Goal: Task Accomplishment & Management: Manage account settings

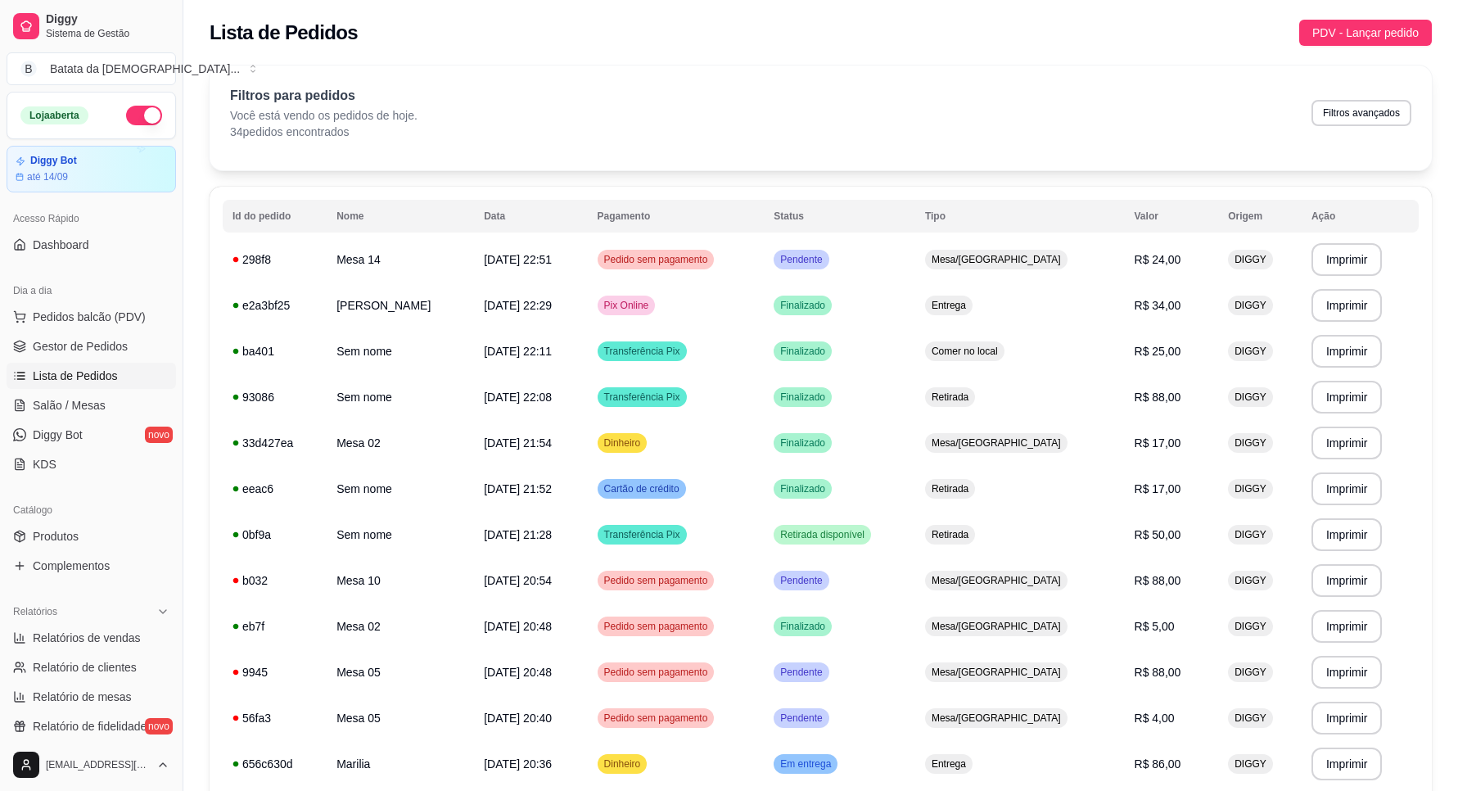
scroll to position [307, 0]
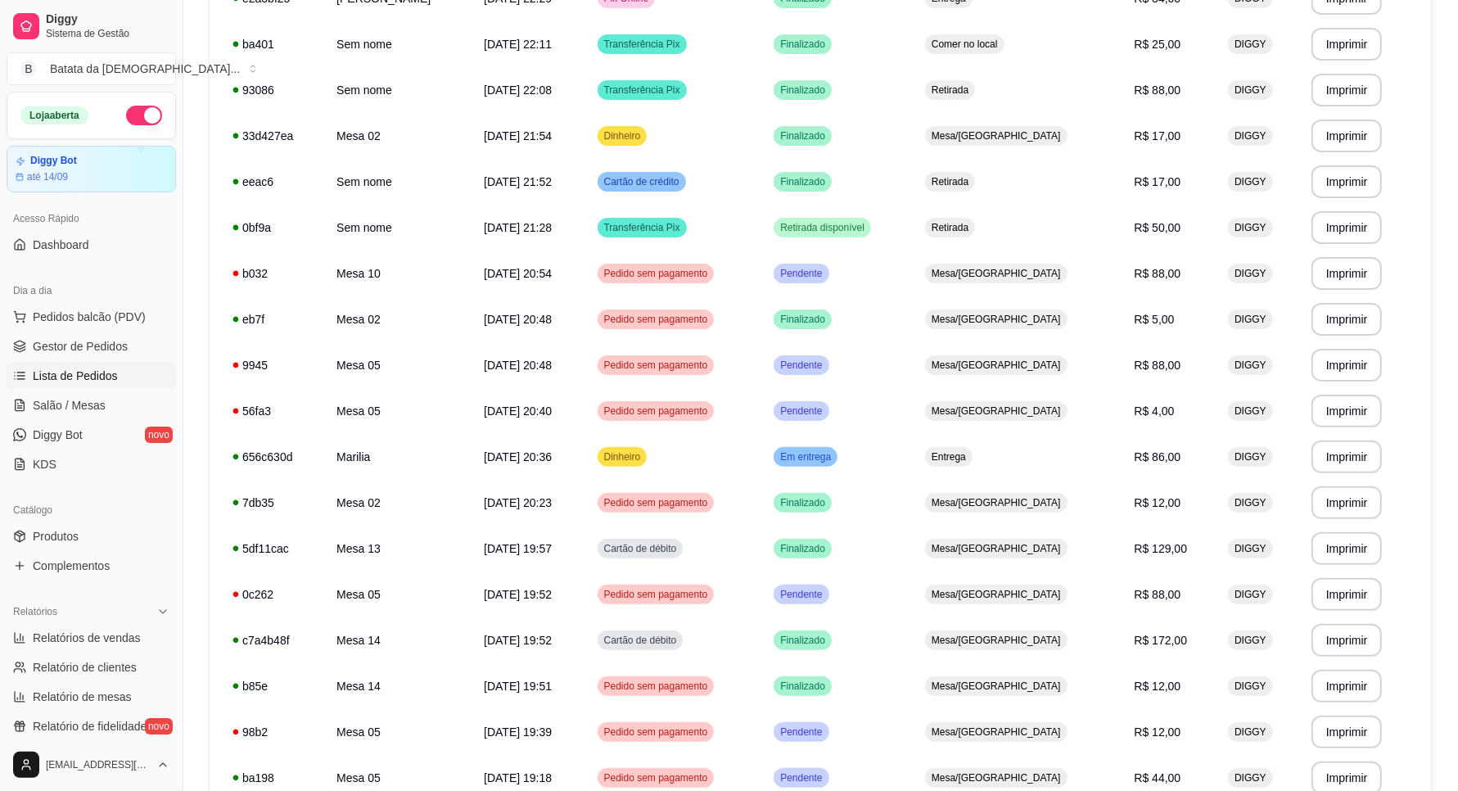
click at [76, 317] on span "Pedidos balcão (PDV)" at bounding box center [89, 317] width 113 height 16
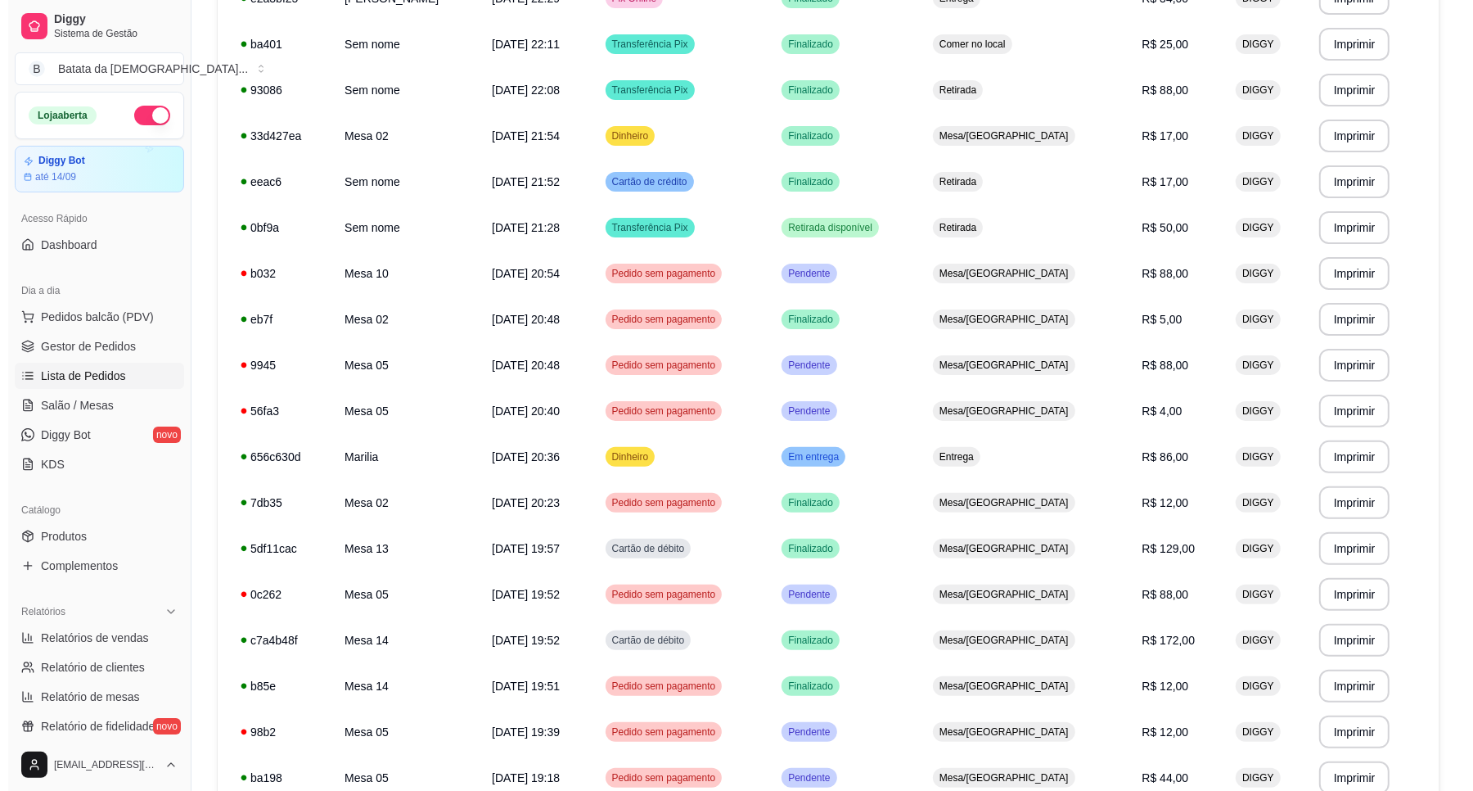
scroll to position [0, 0]
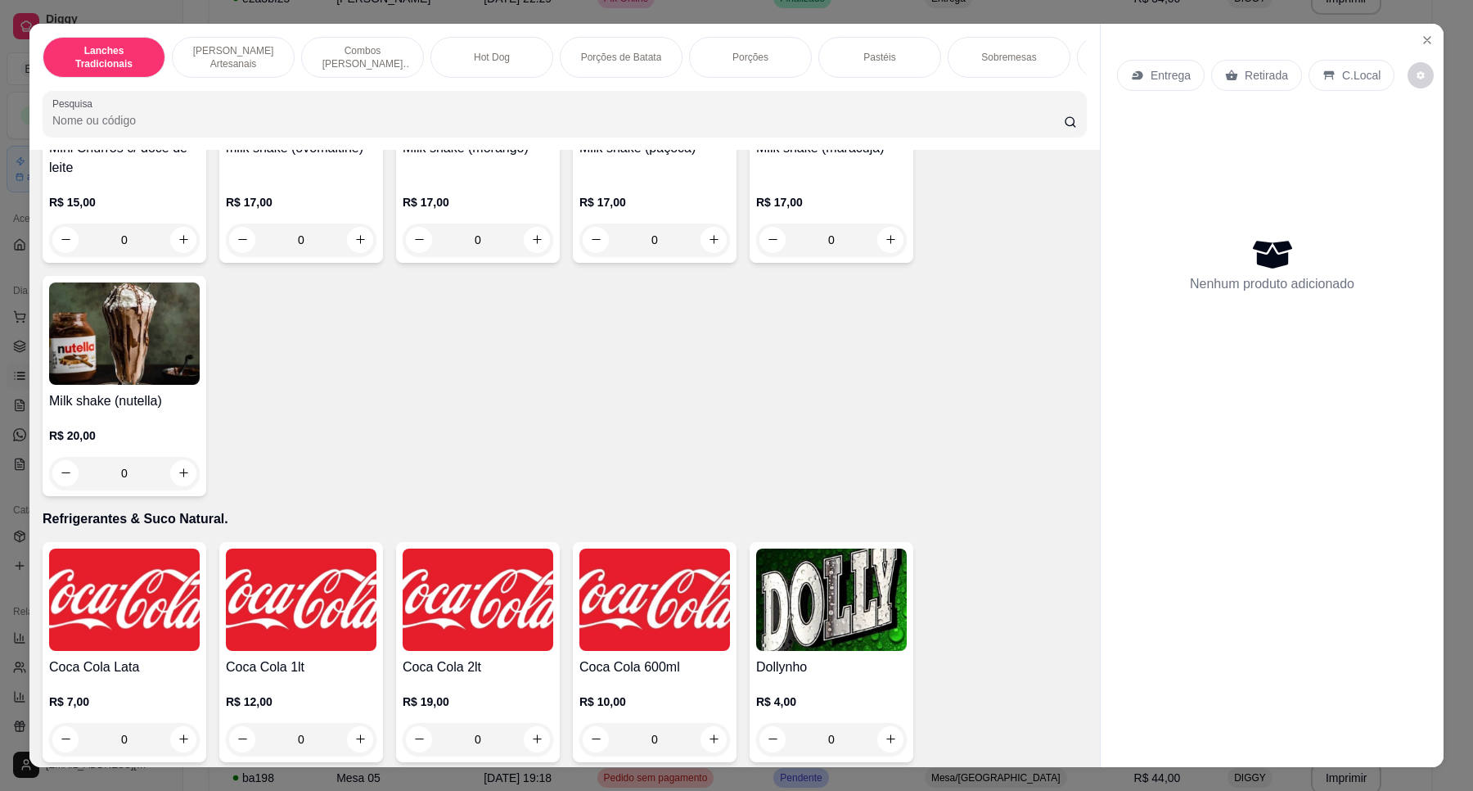
scroll to position [3581, 0]
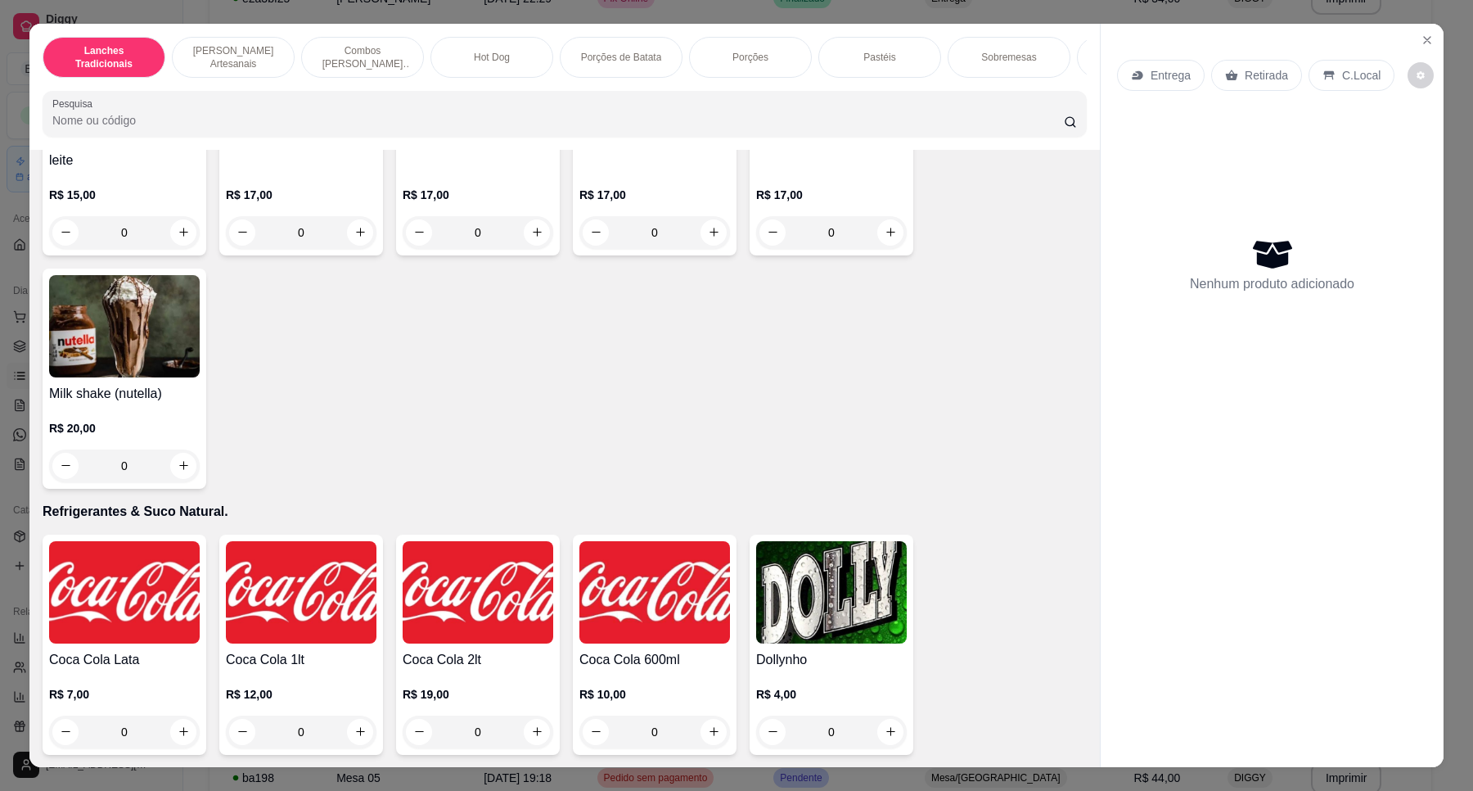
click at [1081, 56] on div "Lanches Tradicionais Burguer's Artesanais Combos Burguer's Artesanais Hot Dog P…" at bounding box center [564, 87] width 1071 height 126
click at [1077, 57] on div "Refrigerantes & Suco Natural." at bounding box center [1138, 57] width 123 height 41
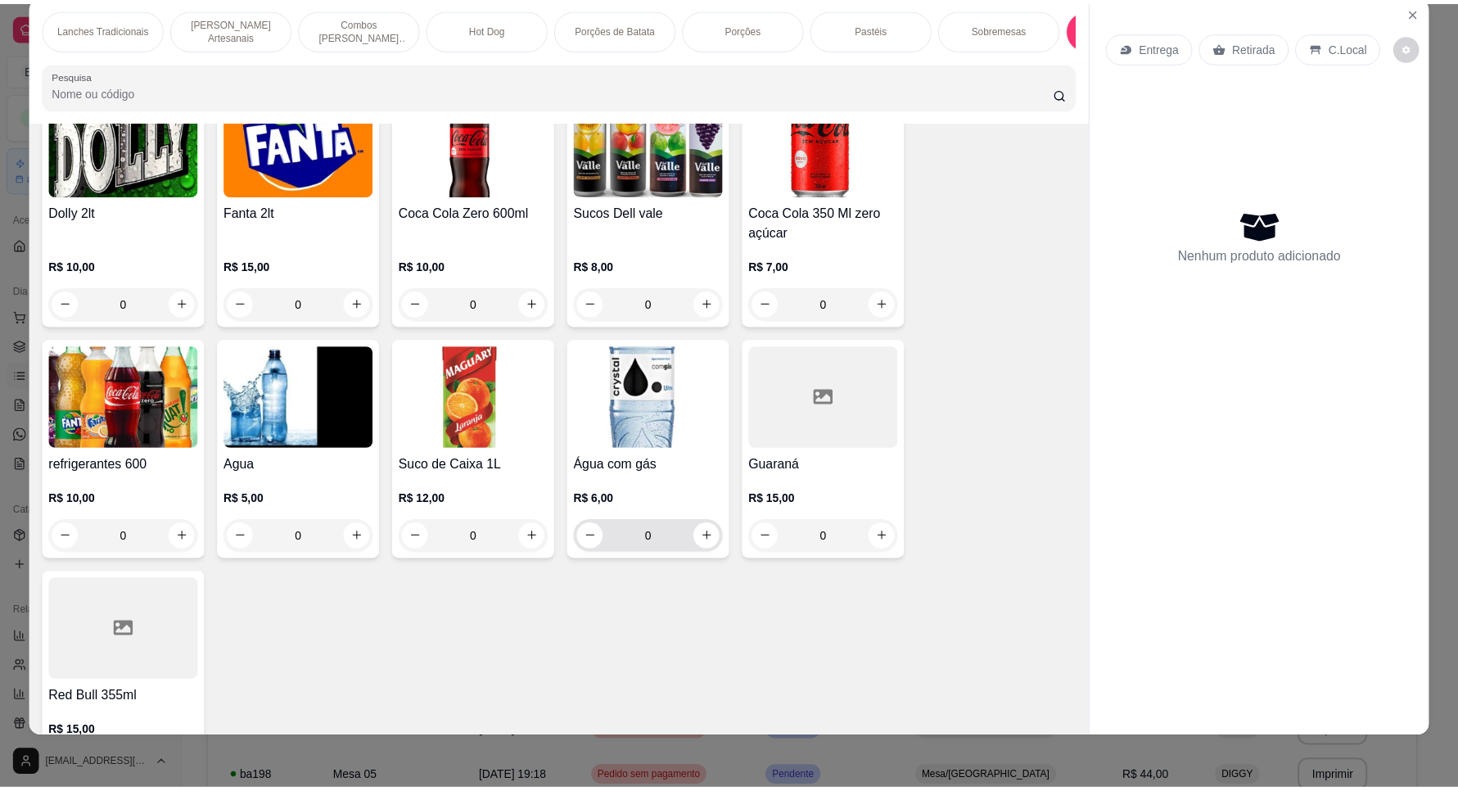
scroll to position [4342, 0]
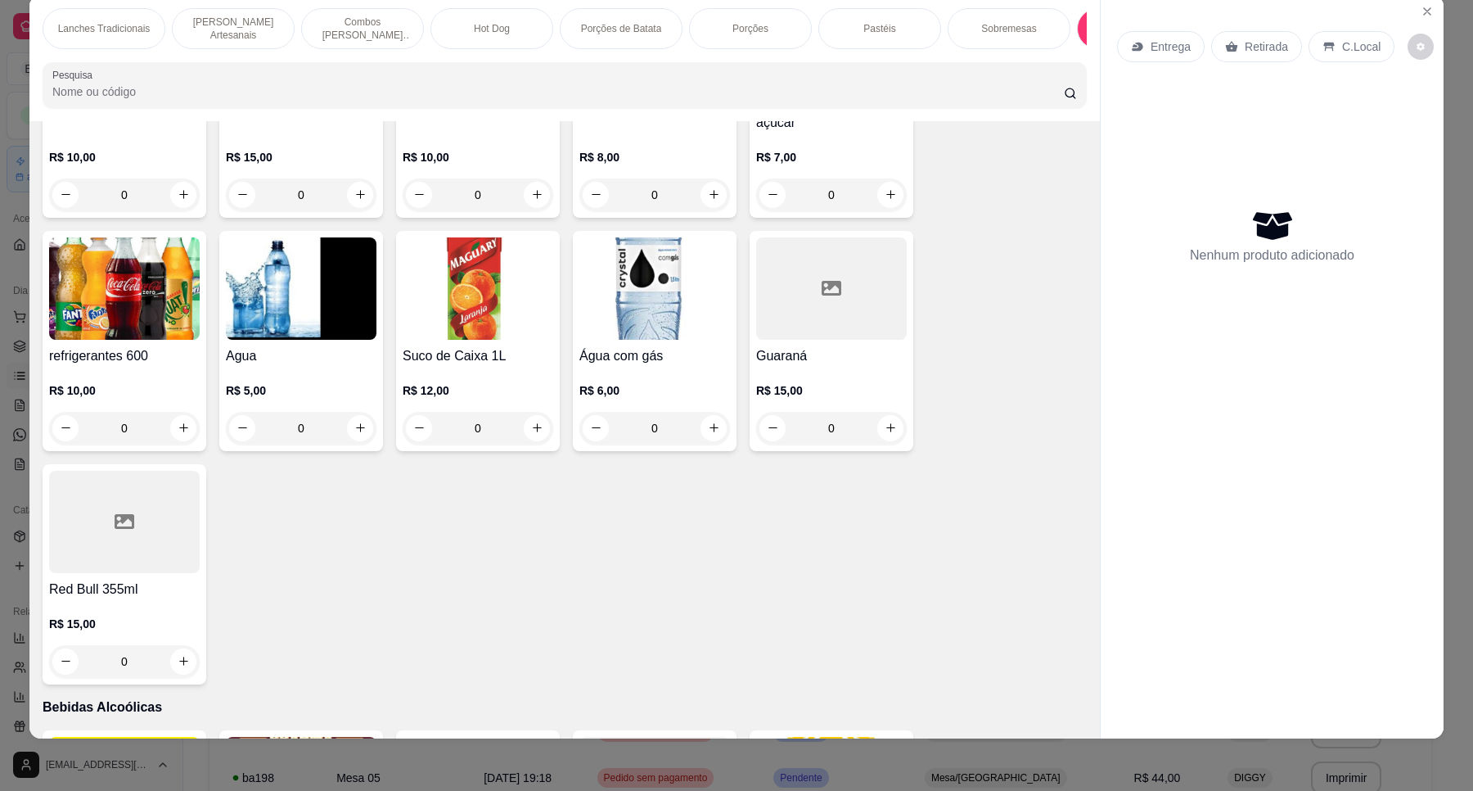
click at [287, 340] on img at bounding box center [301, 288] width 151 height 102
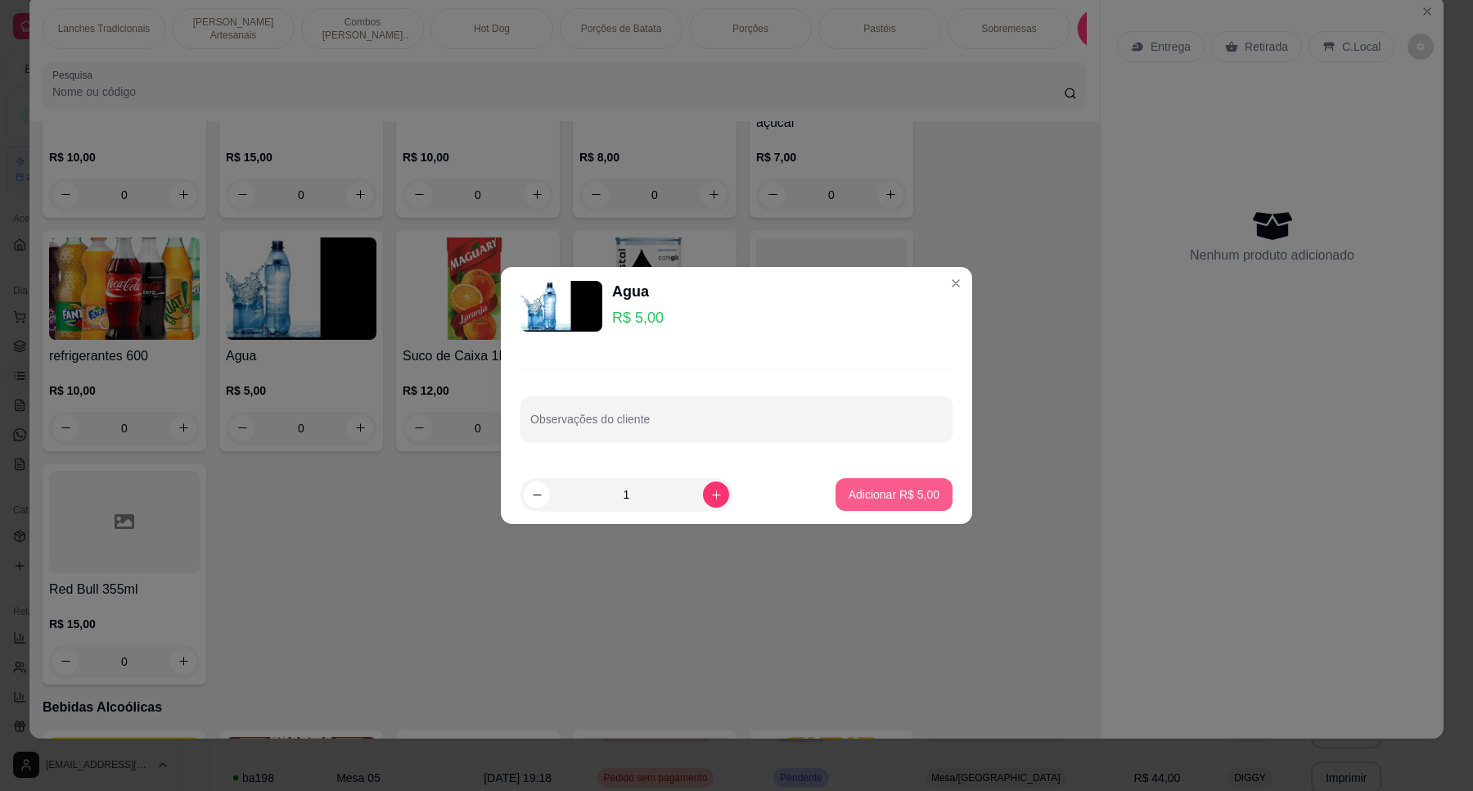
click at [853, 483] on button "Adicionar R$ 5,00" at bounding box center [894, 494] width 117 height 33
type input "1"
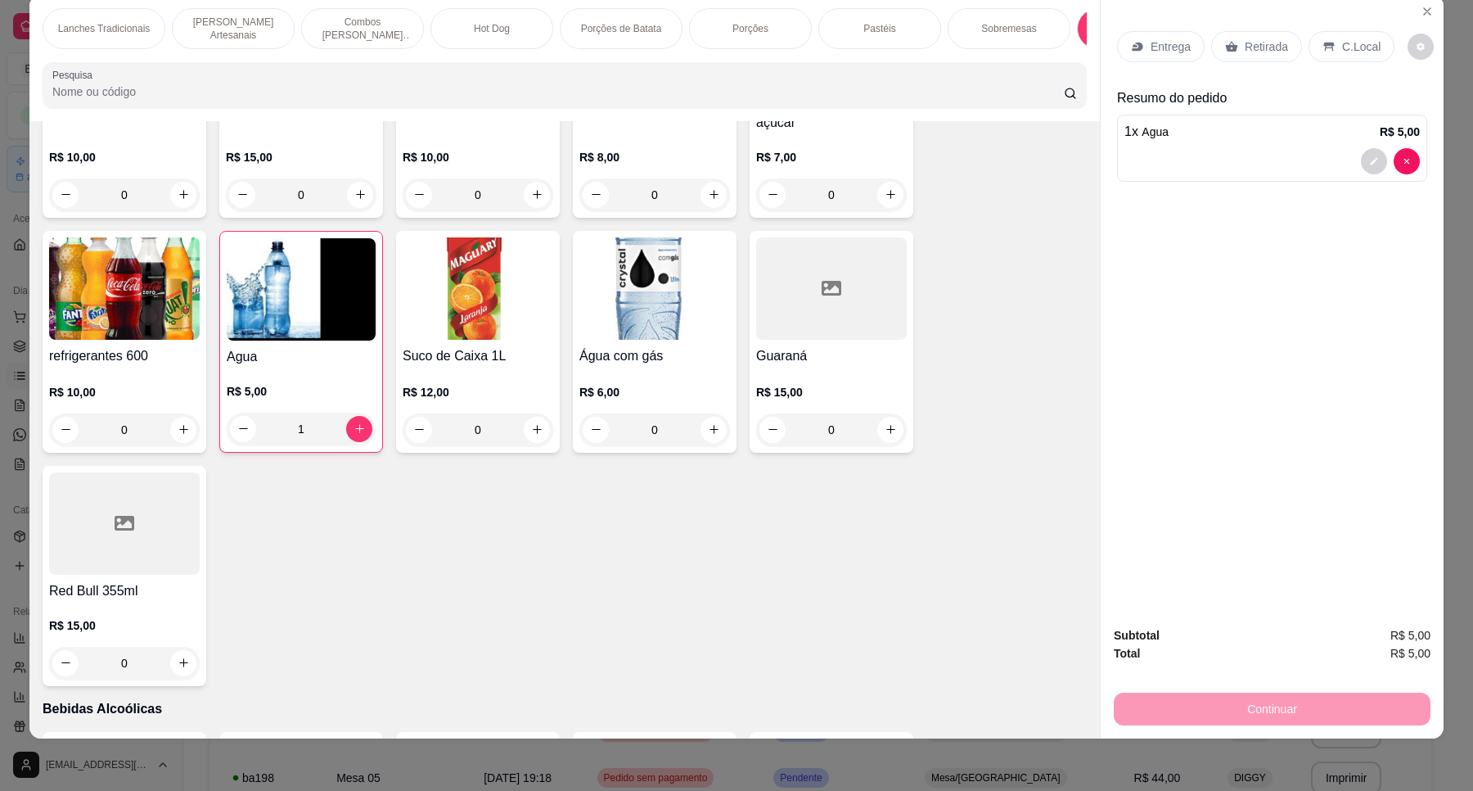
click at [1257, 42] on p "Retirada" at bounding box center [1266, 46] width 43 height 16
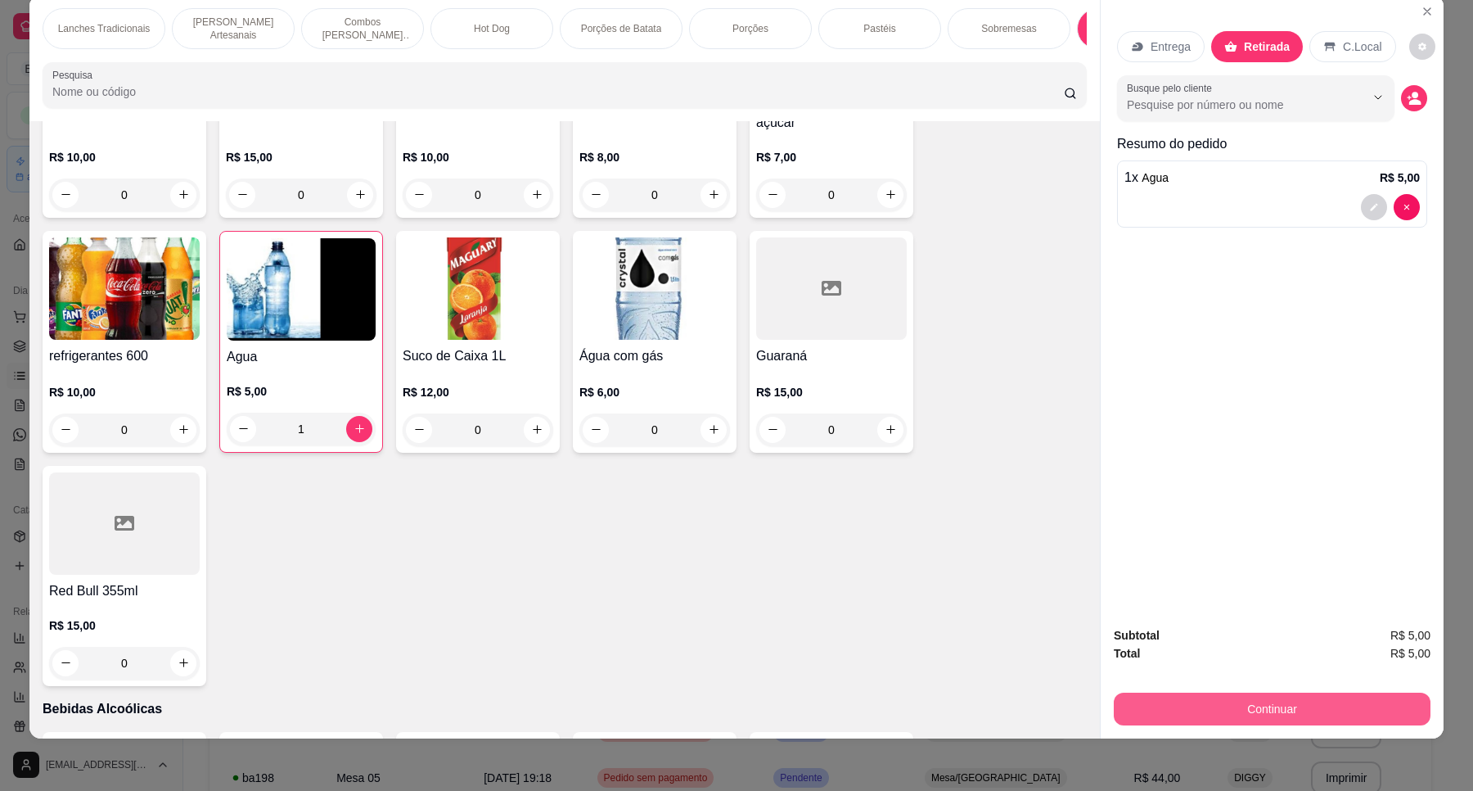
click at [1316, 697] on button "Continuar" at bounding box center [1272, 708] width 317 height 33
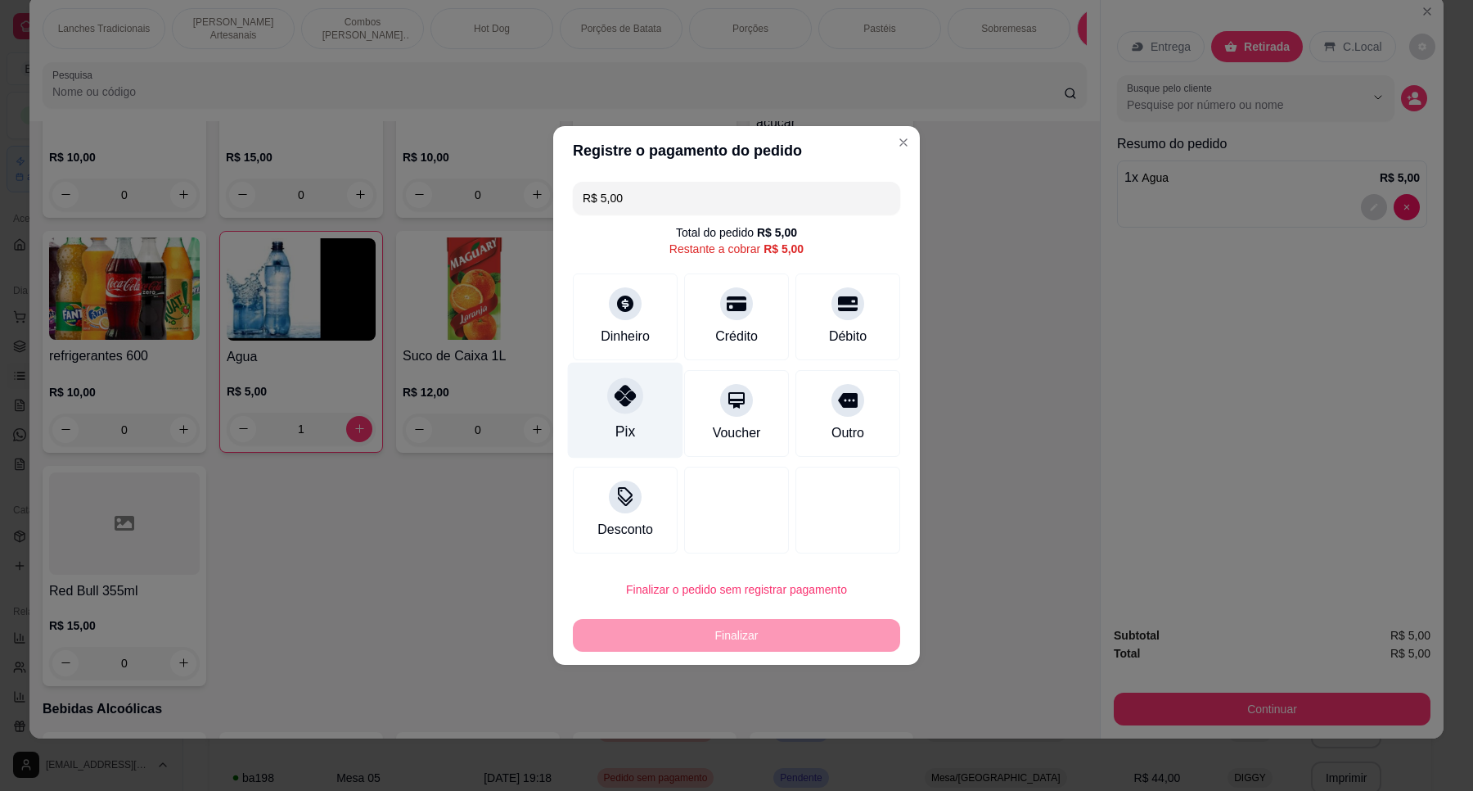
click at [656, 423] on div "Pix" at bounding box center [625, 411] width 115 height 96
type input "R$ 0,00"
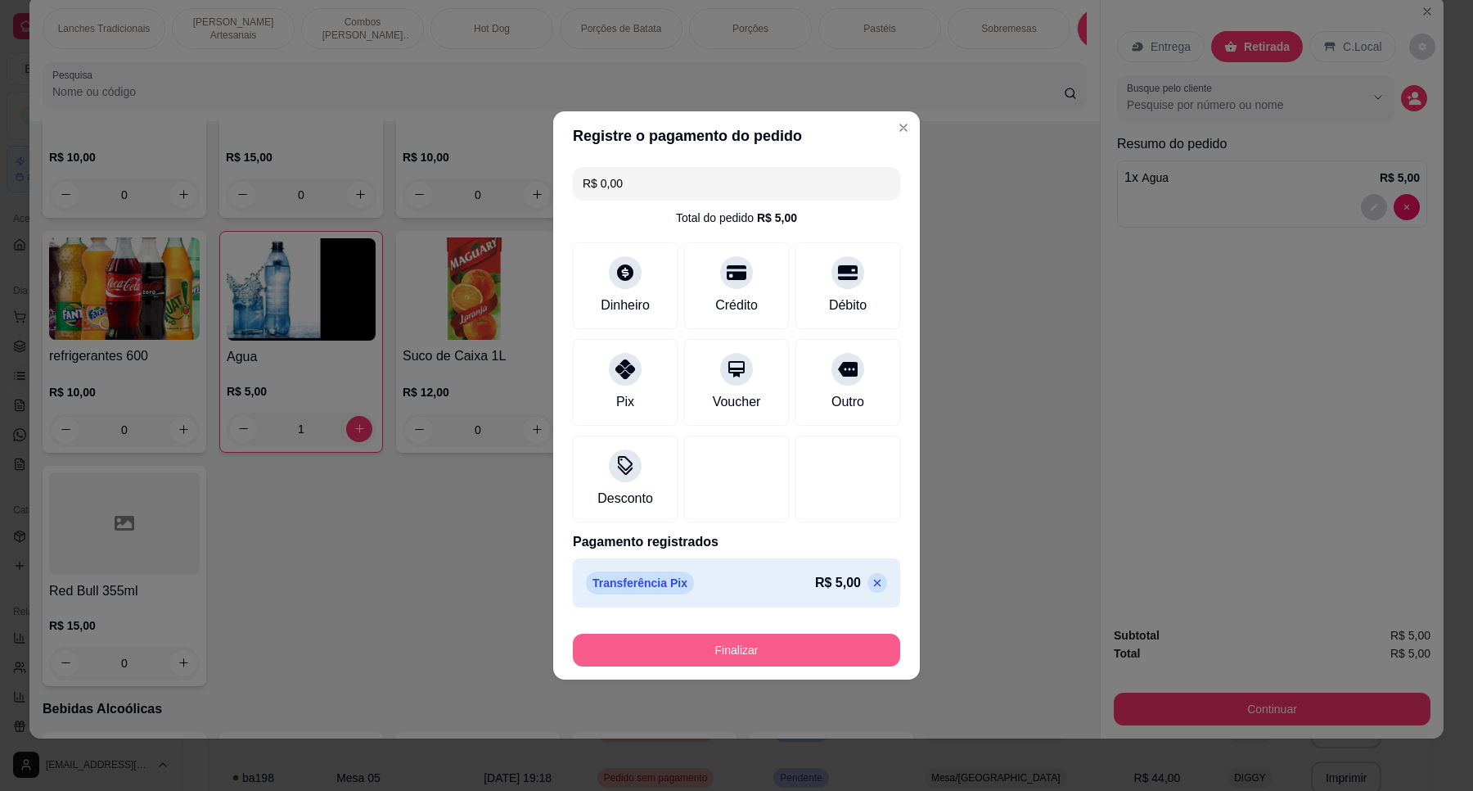
click at [825, 644] on button "Finalizar" at bounding box center [736, 650] width 327 height 33
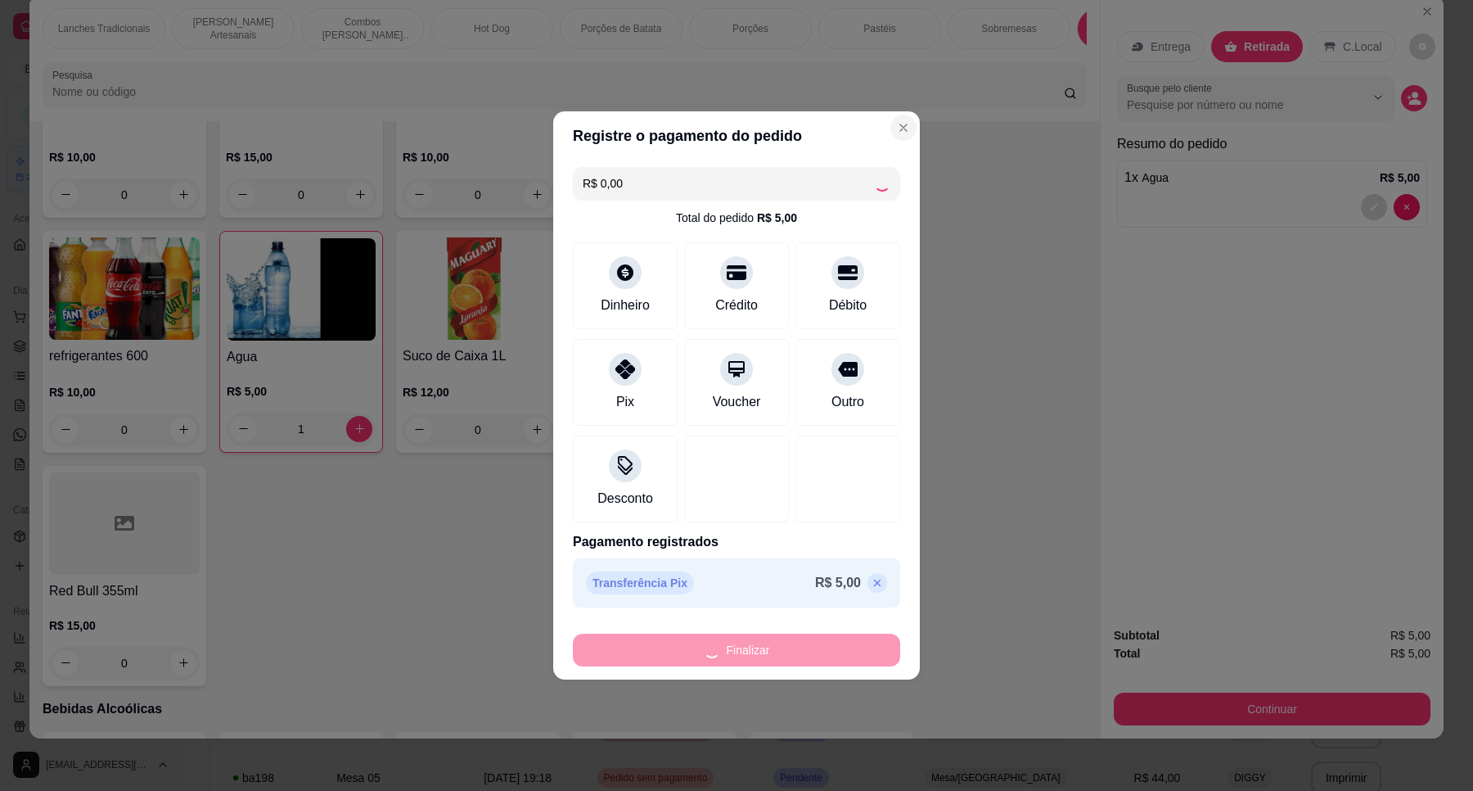
type input "0"
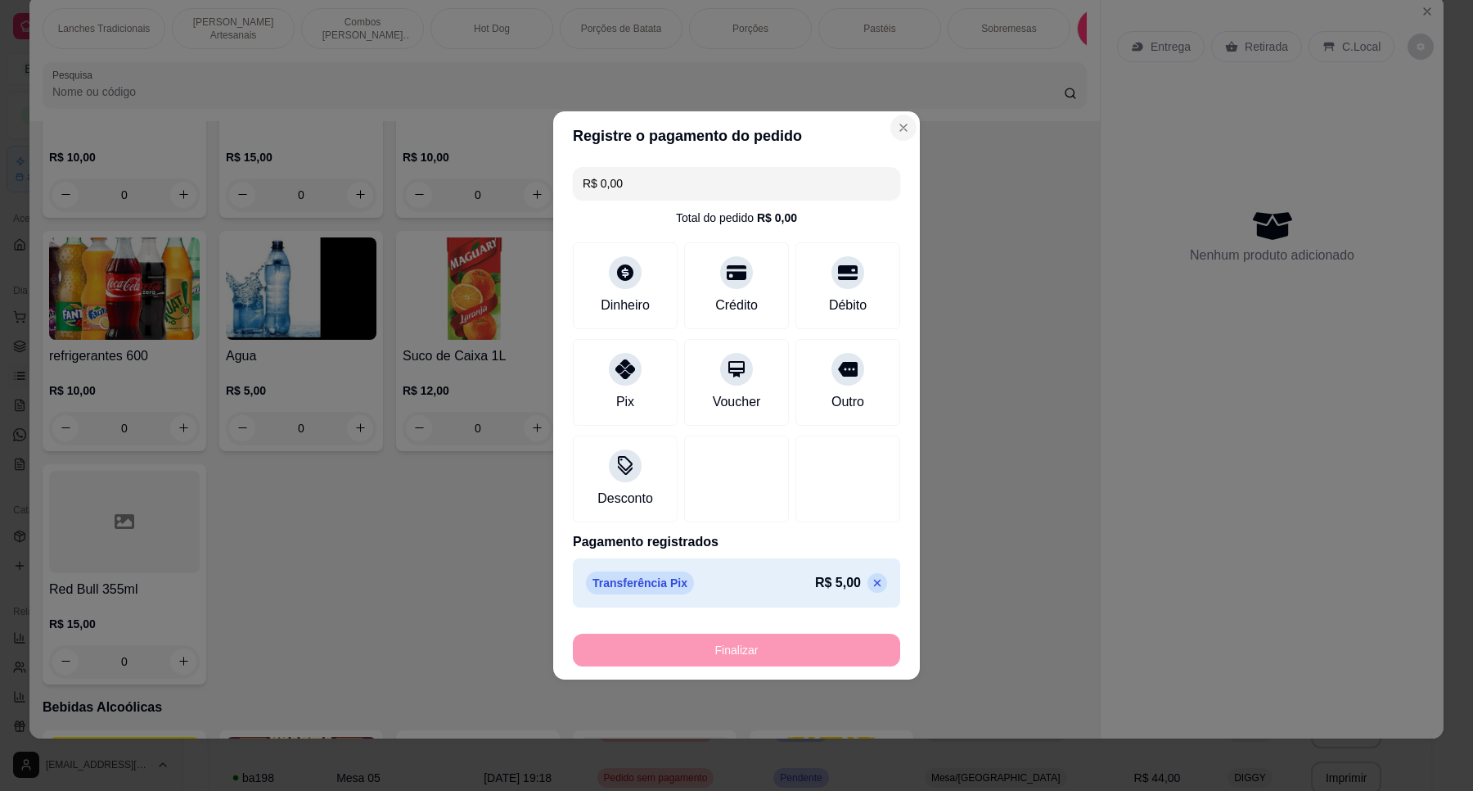
type input "-R$ 5,00"
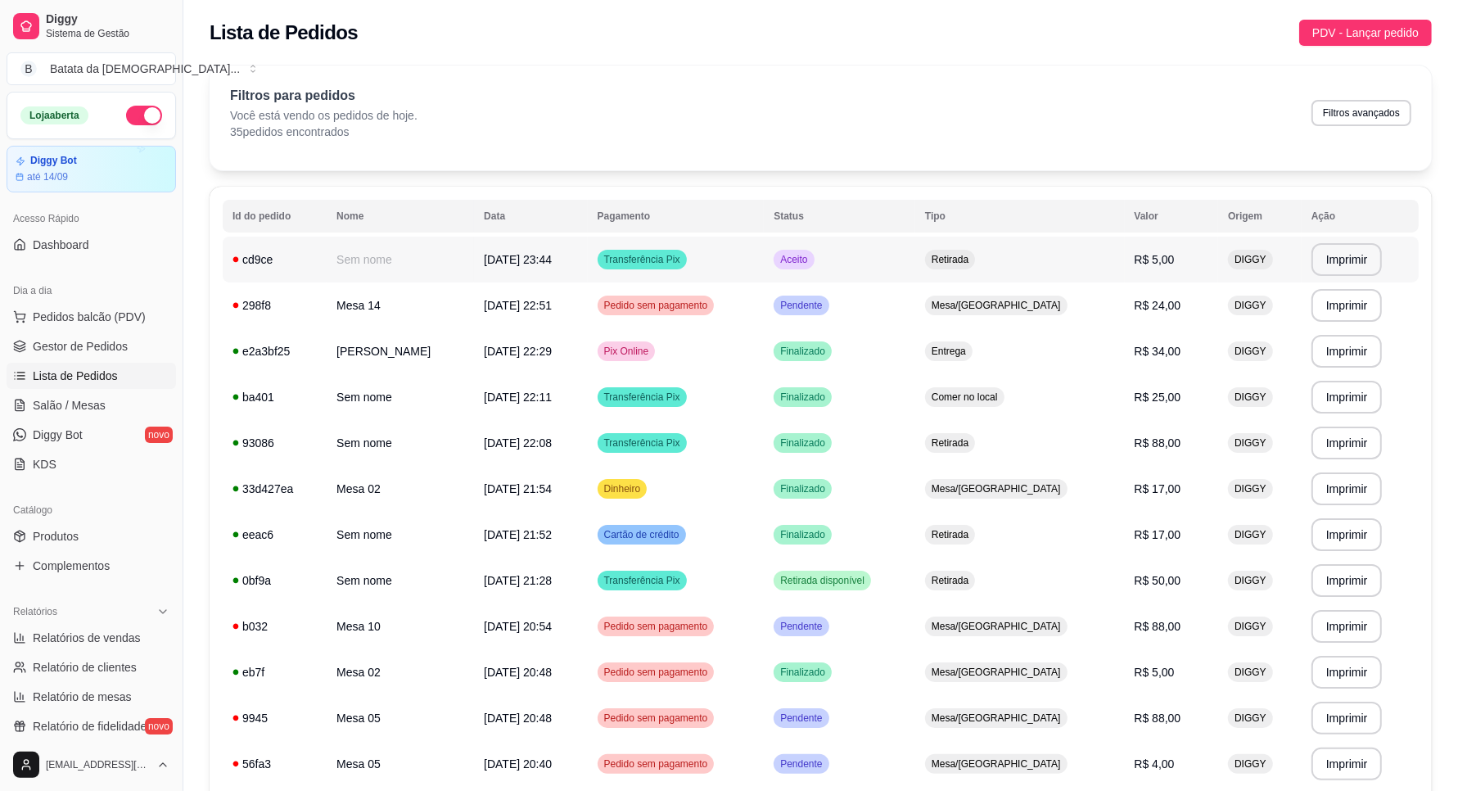
click at [844, 259] on td "Aceito" at bounding box center [839, 260] width 151 height 46
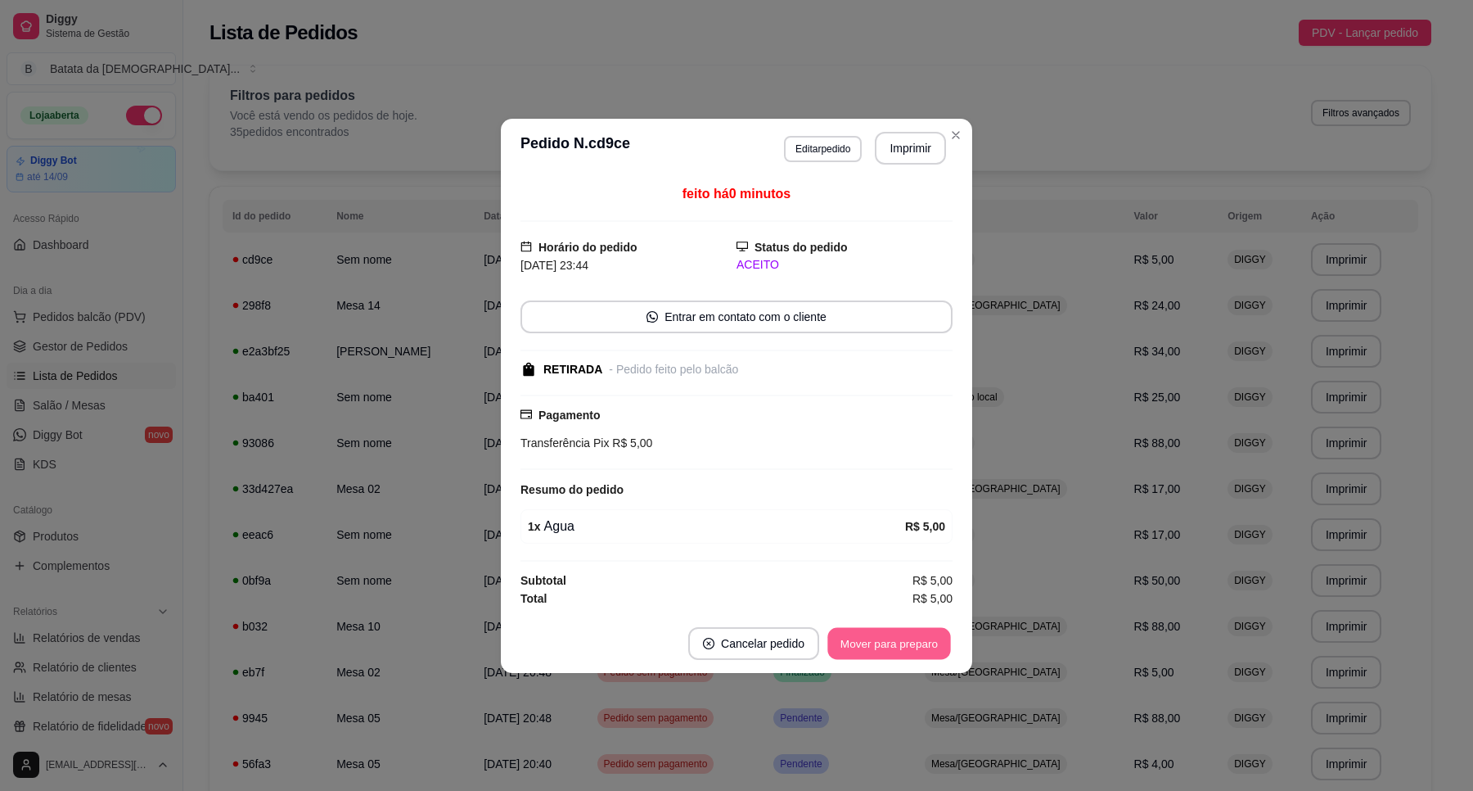
click at [898, 645] on button "Mover para preparo" at bounding box center [889, 643] width 123 height 32
click at [911, 616] on footer "Cancelar pedido Mover para retirada disponível" at bounding box center [736, 643] width 471 height 59
click at [917, 626] on footer "Cancelar pedido Mover para retirada disponível" at bounding box center [736, 643] width 471 height 59
click at [922, 647] on button "Mover para retirada disponível" at bounding box center [862, 643] width 181 height 33
click at [904, 653] on button "Mover para finalizado" at bounding box center [885, 643] width 132 height 32
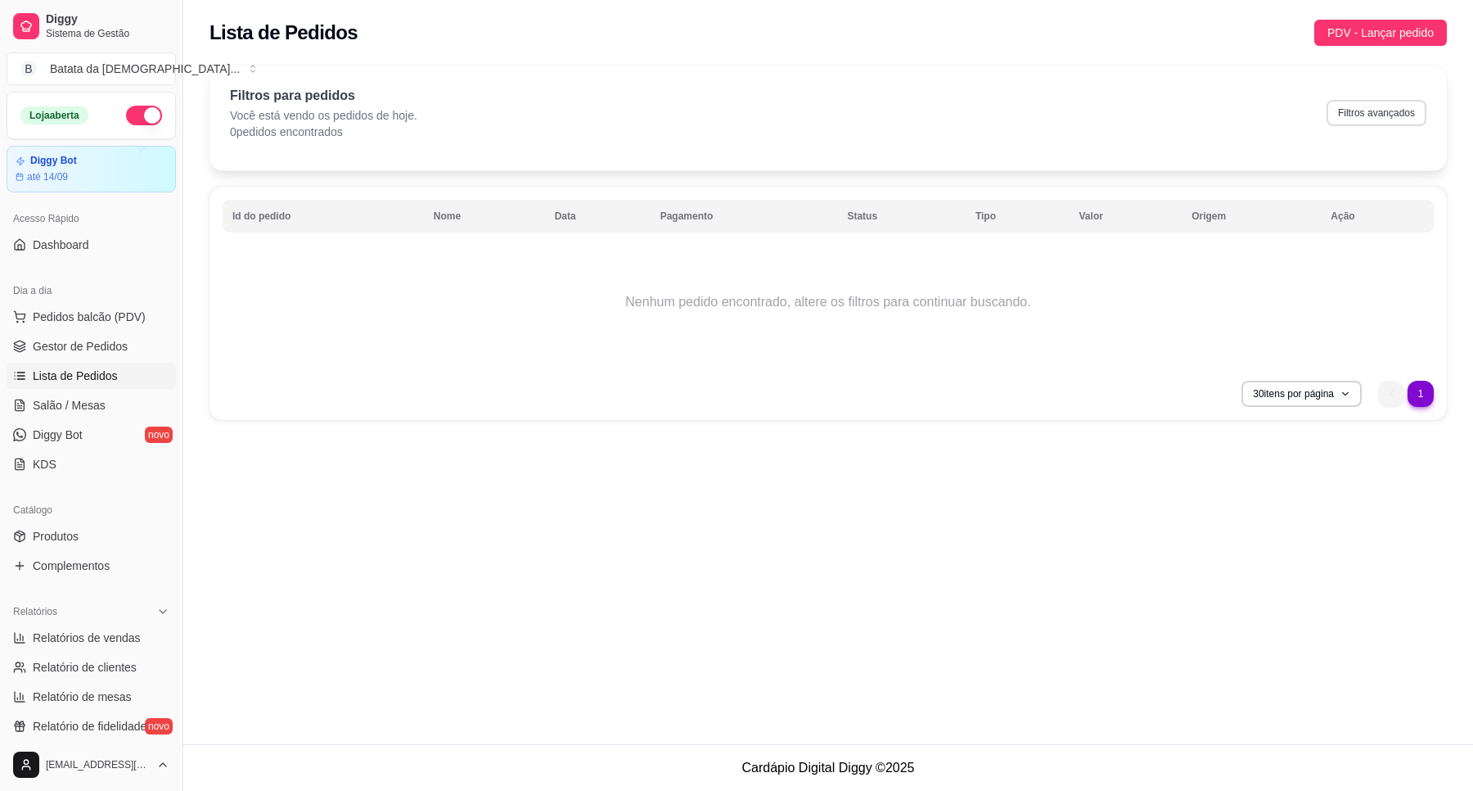
click at [1347, 115] on button "Filtros avançados" at bounding box center [1377, 113] width 100 height 26
select select "0"
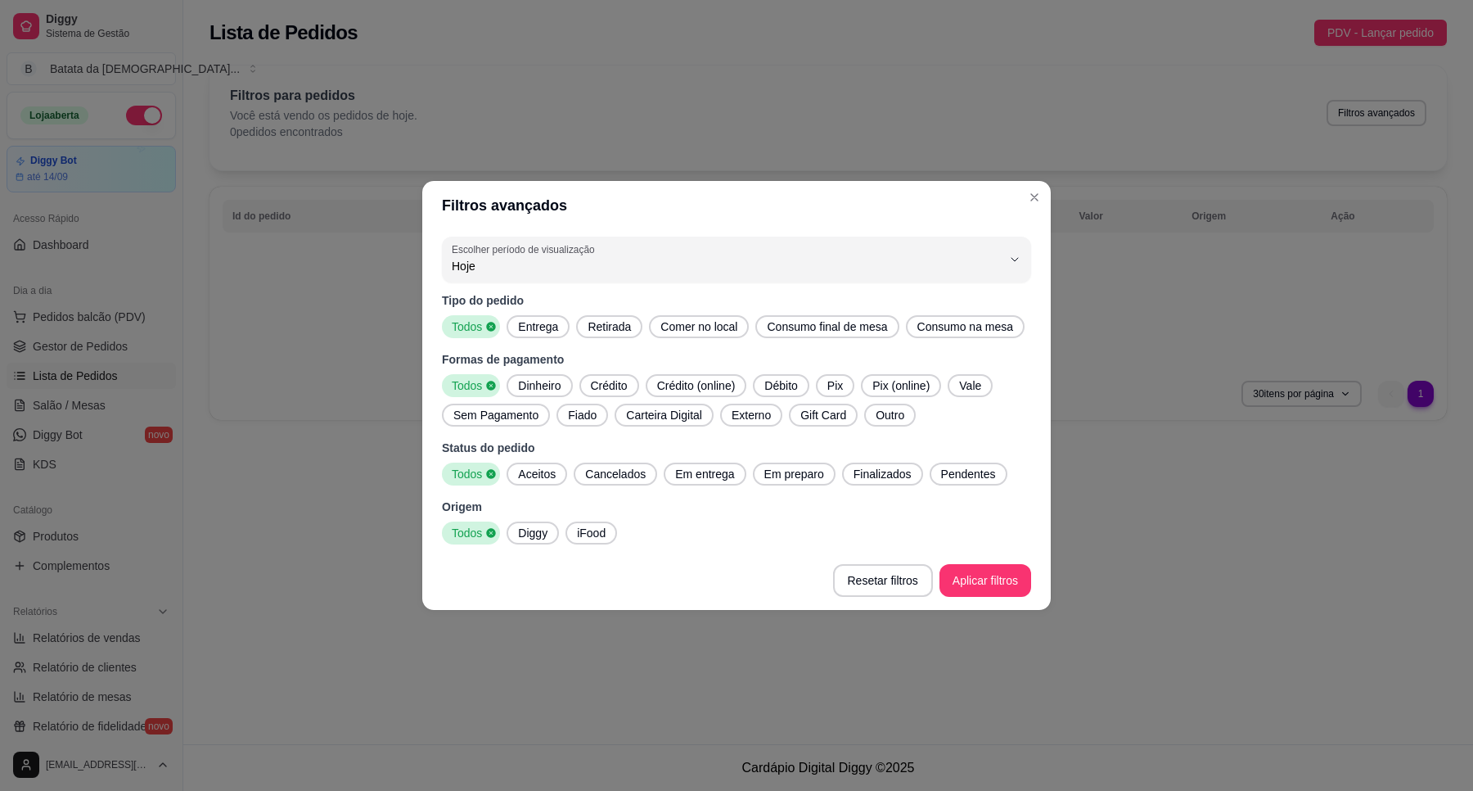
click at [670, 279] on button "Escolher período de visualização Hoje" at bounding box center [736, 260] width 589 height 46
click at [603, 337] on span "Ontem" at bounding box center [729, 332] width 525 height 16
type input "1"
select select "1"
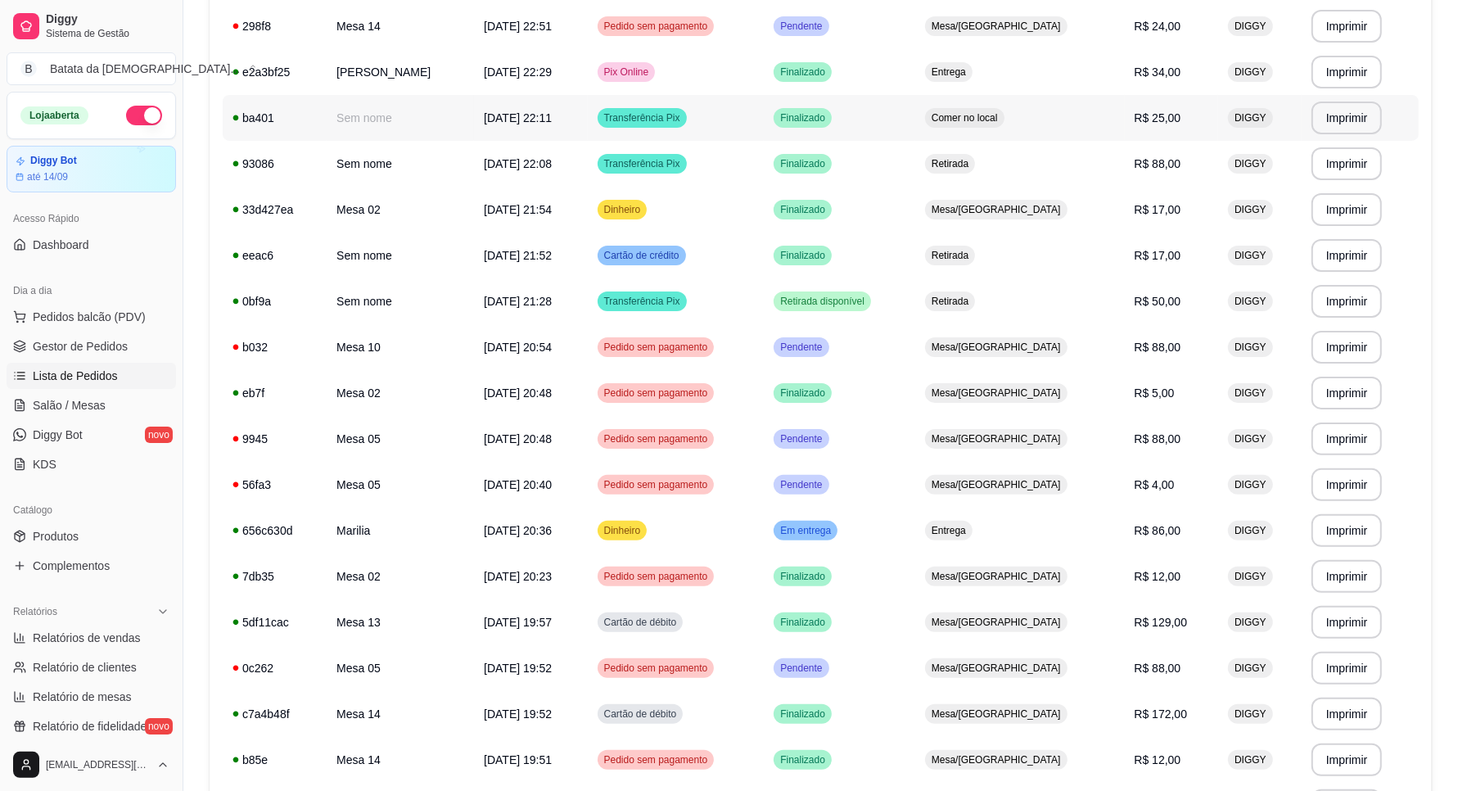
scroll to position [307, 0]
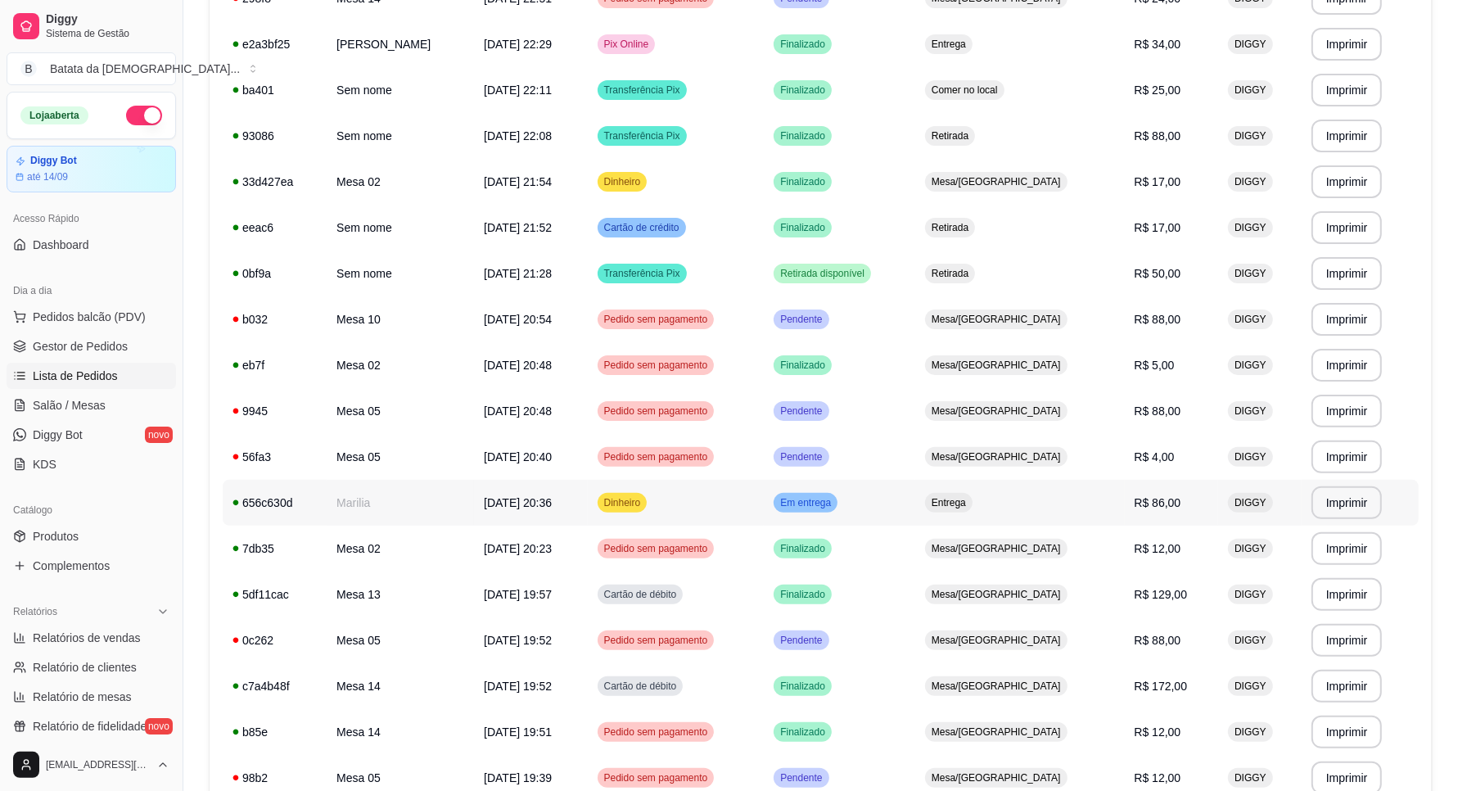
click at [765, 513] on td "Dinheiro" at bounding box center [676, 503] width 177 height 46
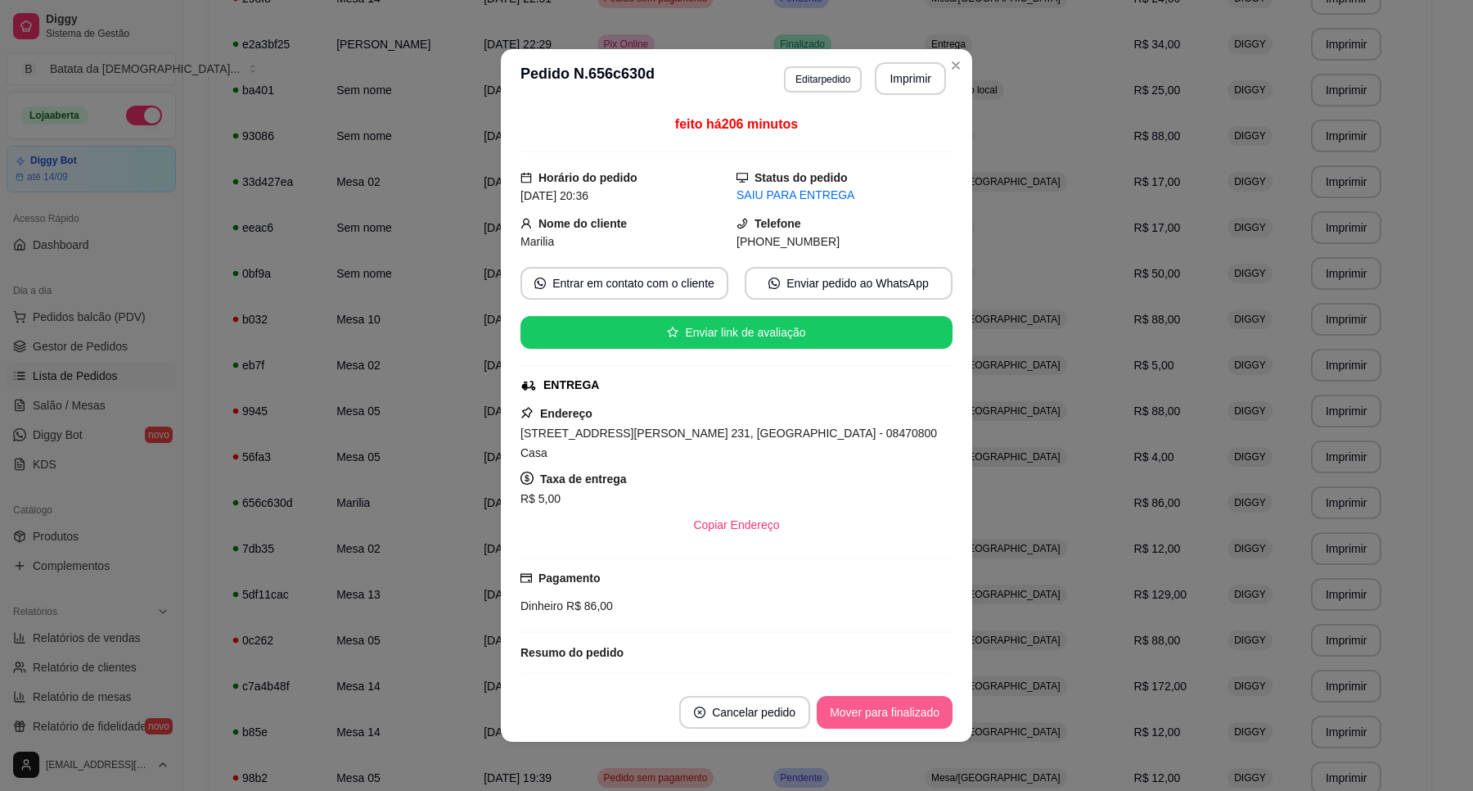
click at [914, 705] on button "Mover para finalizado" at bounding box center [885, 712] width 136 height 33
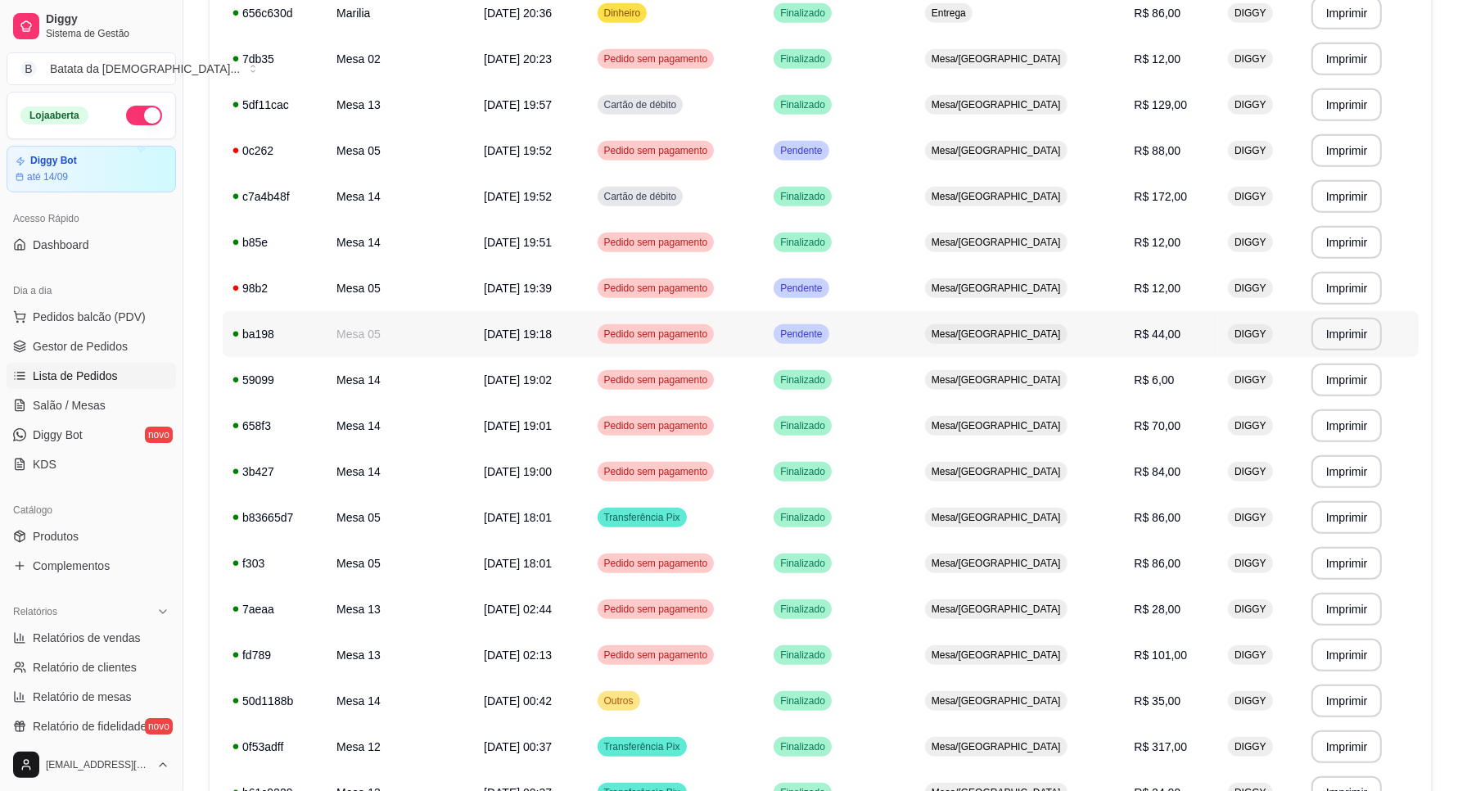
scroll to position [939, 0]
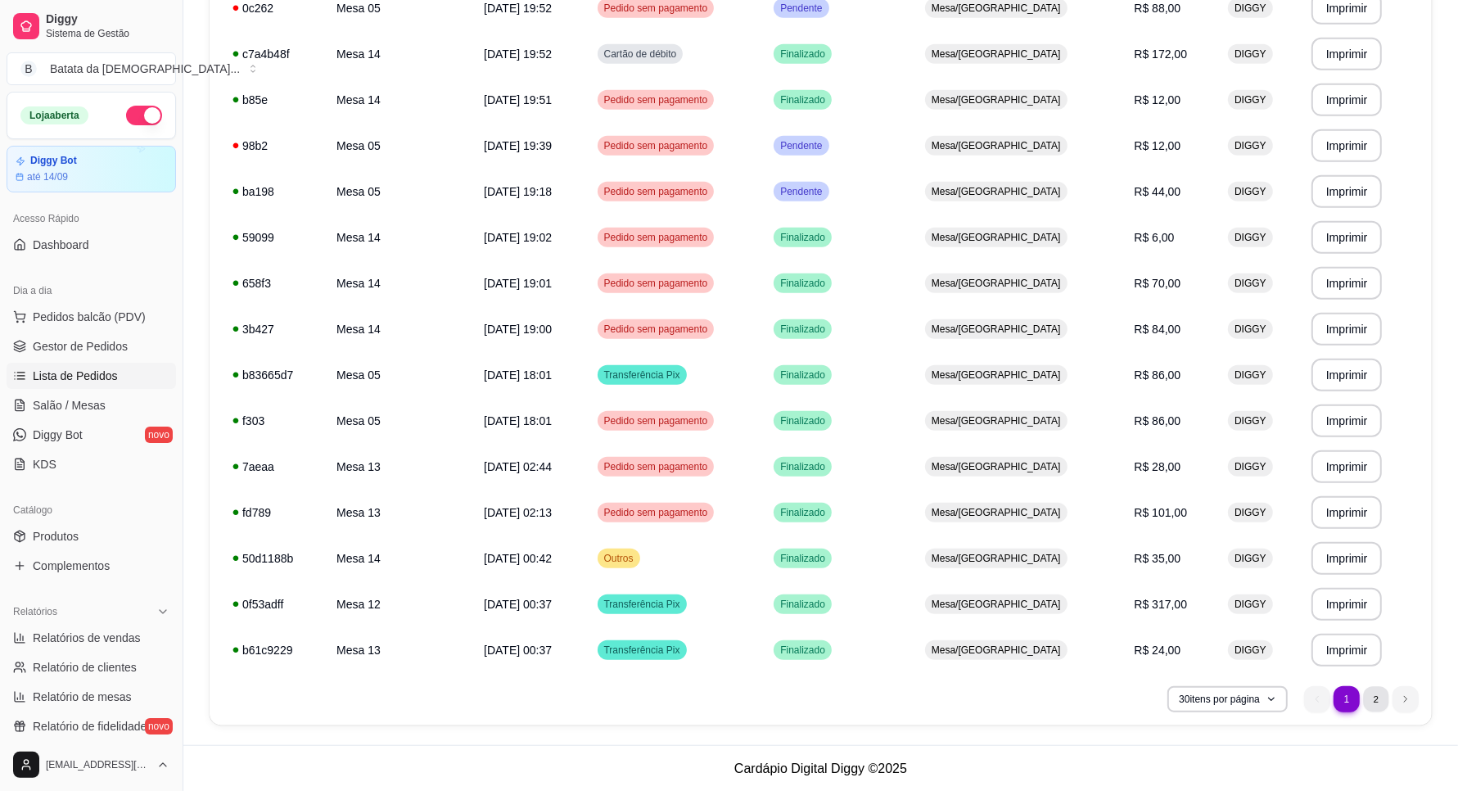
click at [1380, 692] on li "2" at bounding box center [1375, 698] width 25 height 25
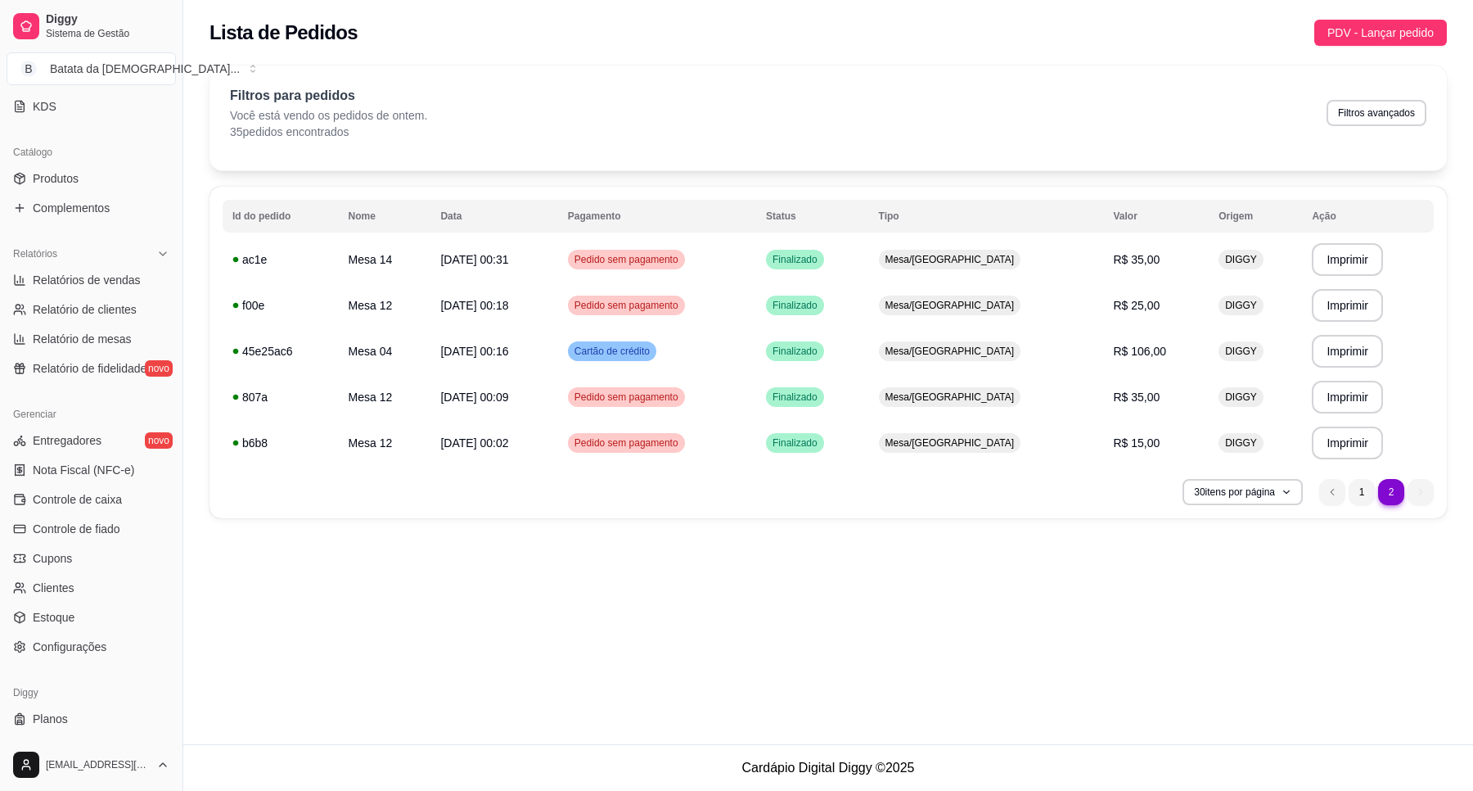
scroll to position [386, 0]
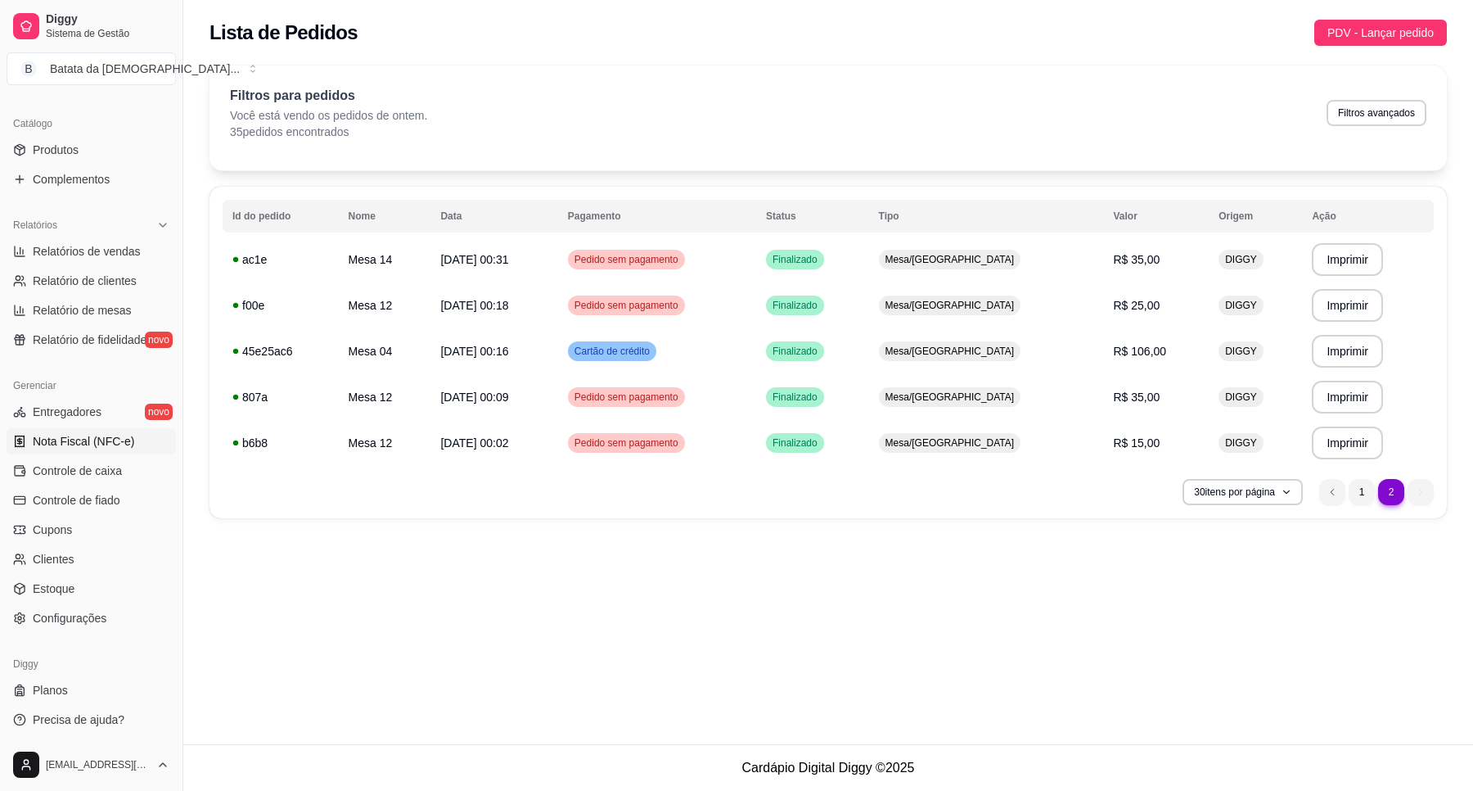
click at [97, 448] on span "Nota Fiscal (NFC-e)" at bounding box center [83, 441] width 101 height 16
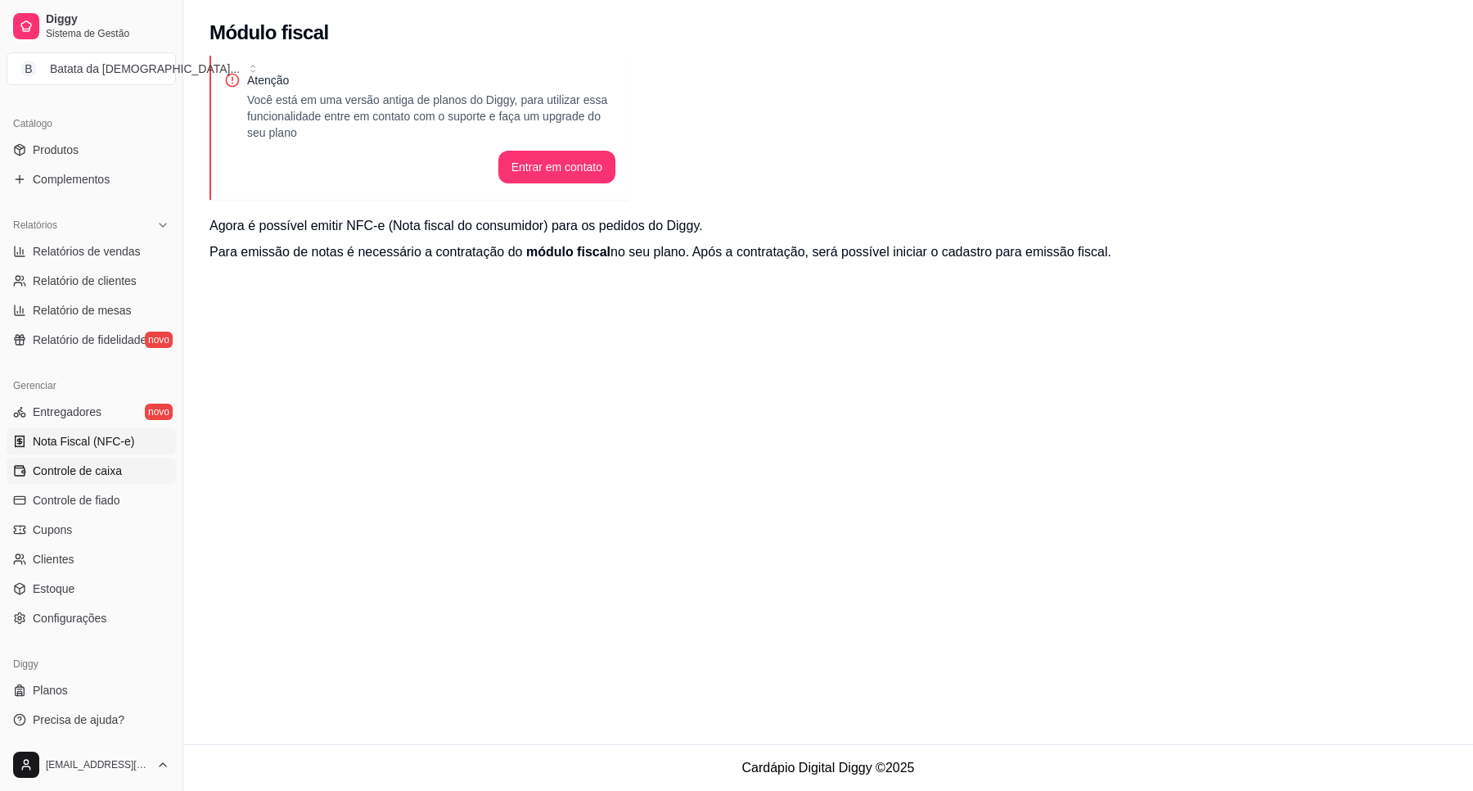
click at [124, 467] on link "Controle de caixa" at bounding box center [91, 471] width 169 height 26
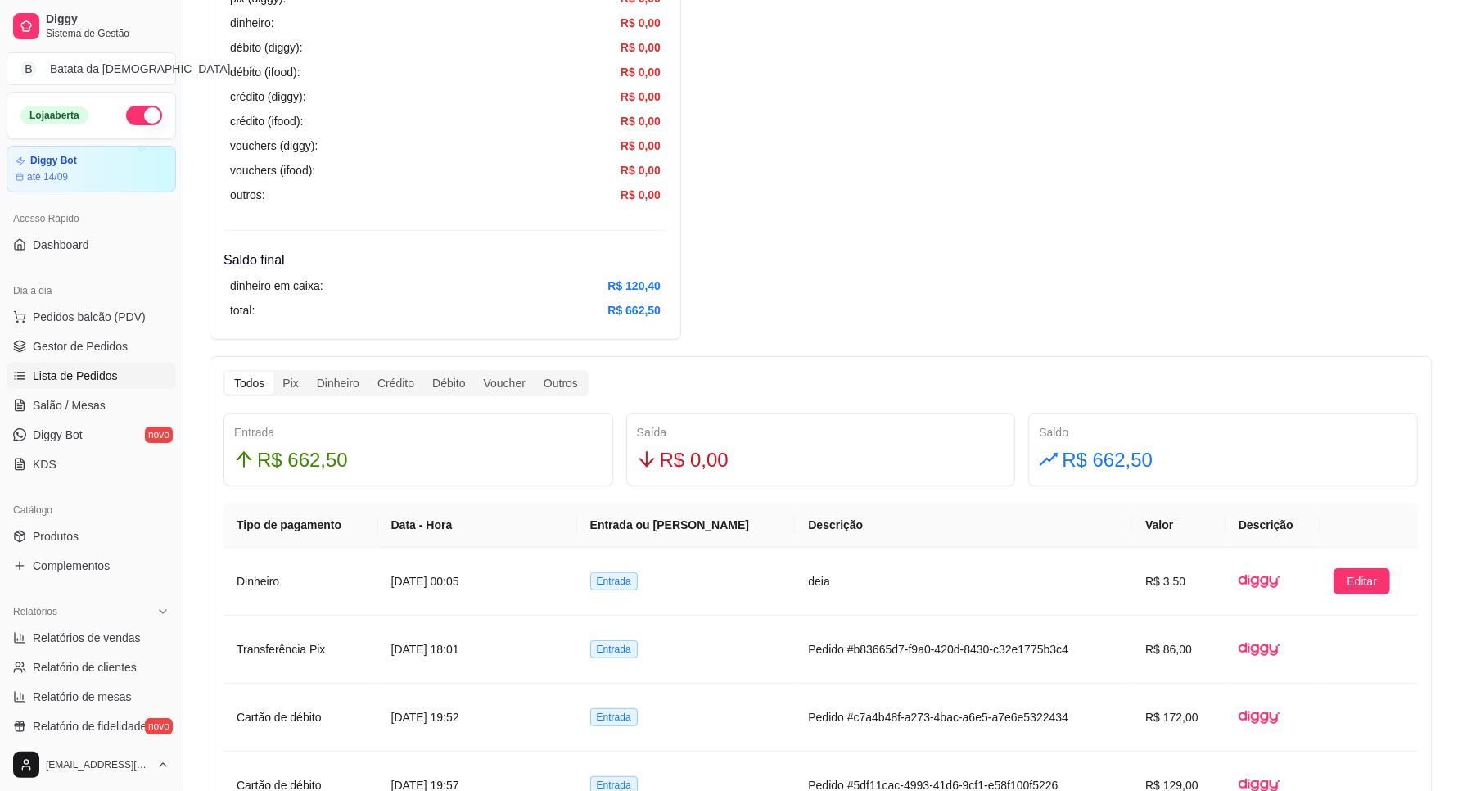
click at [76, 381] on span "Lista de Pedidos" at bounding box center [75, 376] width 85 height 16
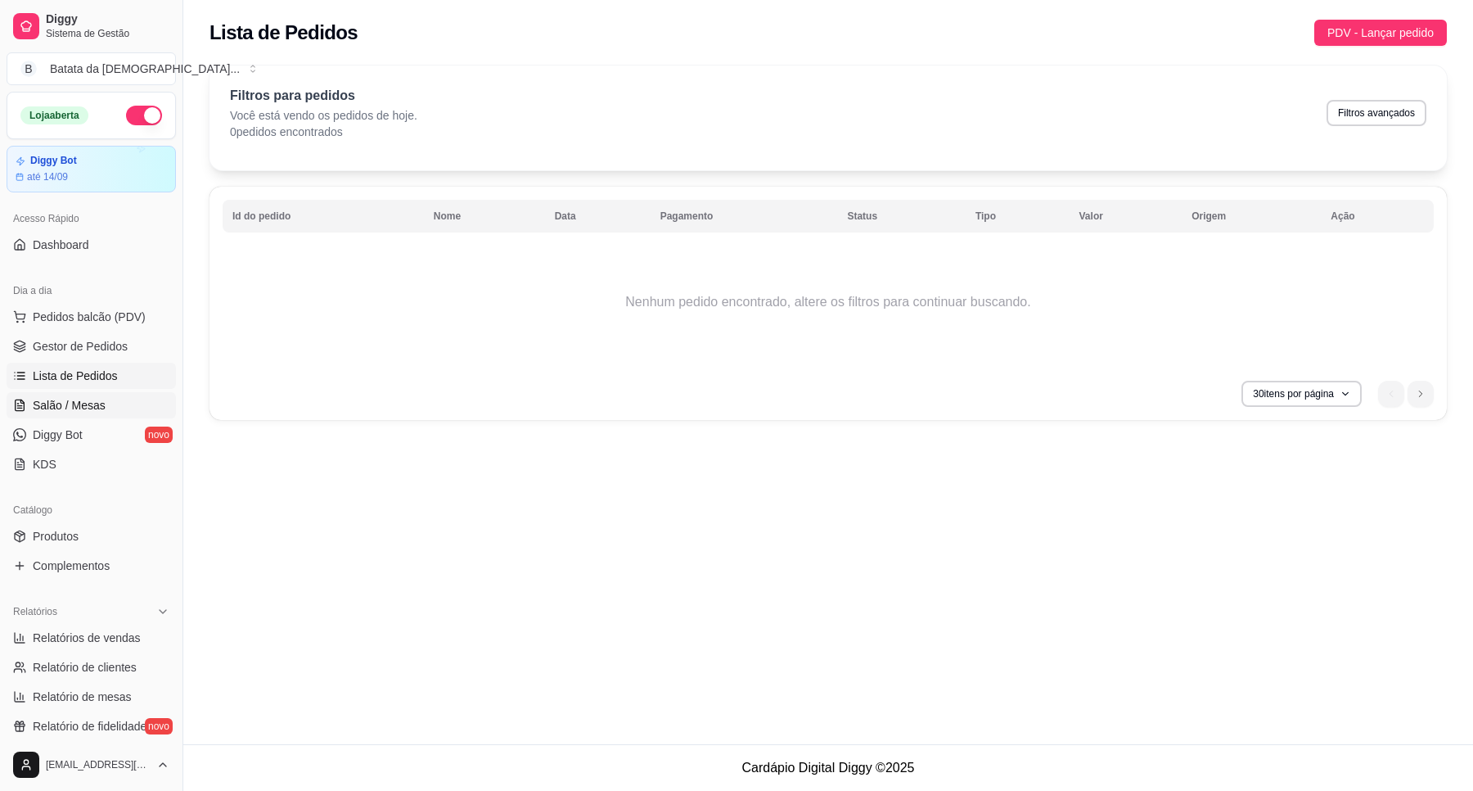
click at [79, 409] on span "Salão / Mesas" at bounding box center [69, 405] width 73 height 16
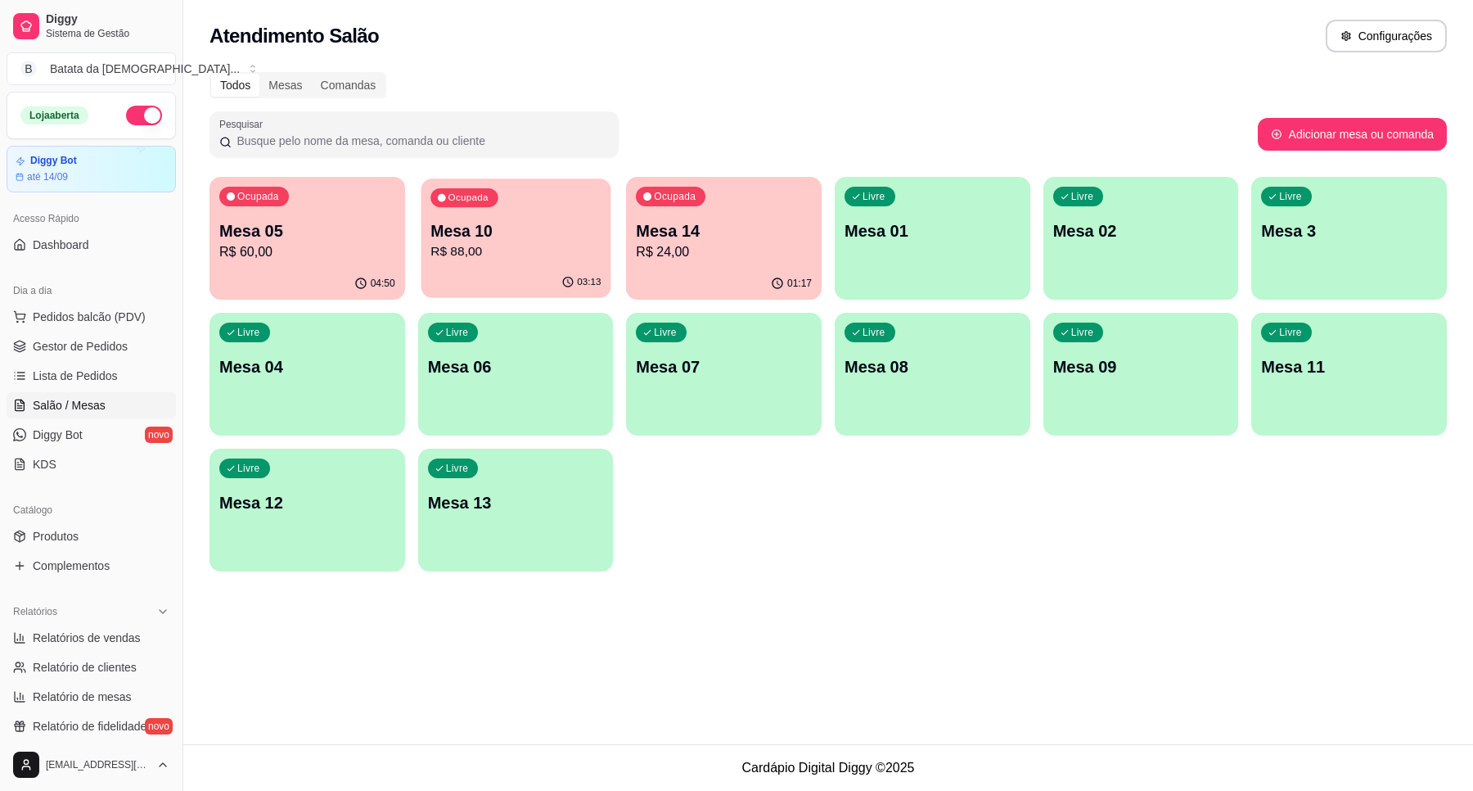
click at [521, 246] on p "R$ 88,00" at bounding box center [516, 251] width 170 height 19
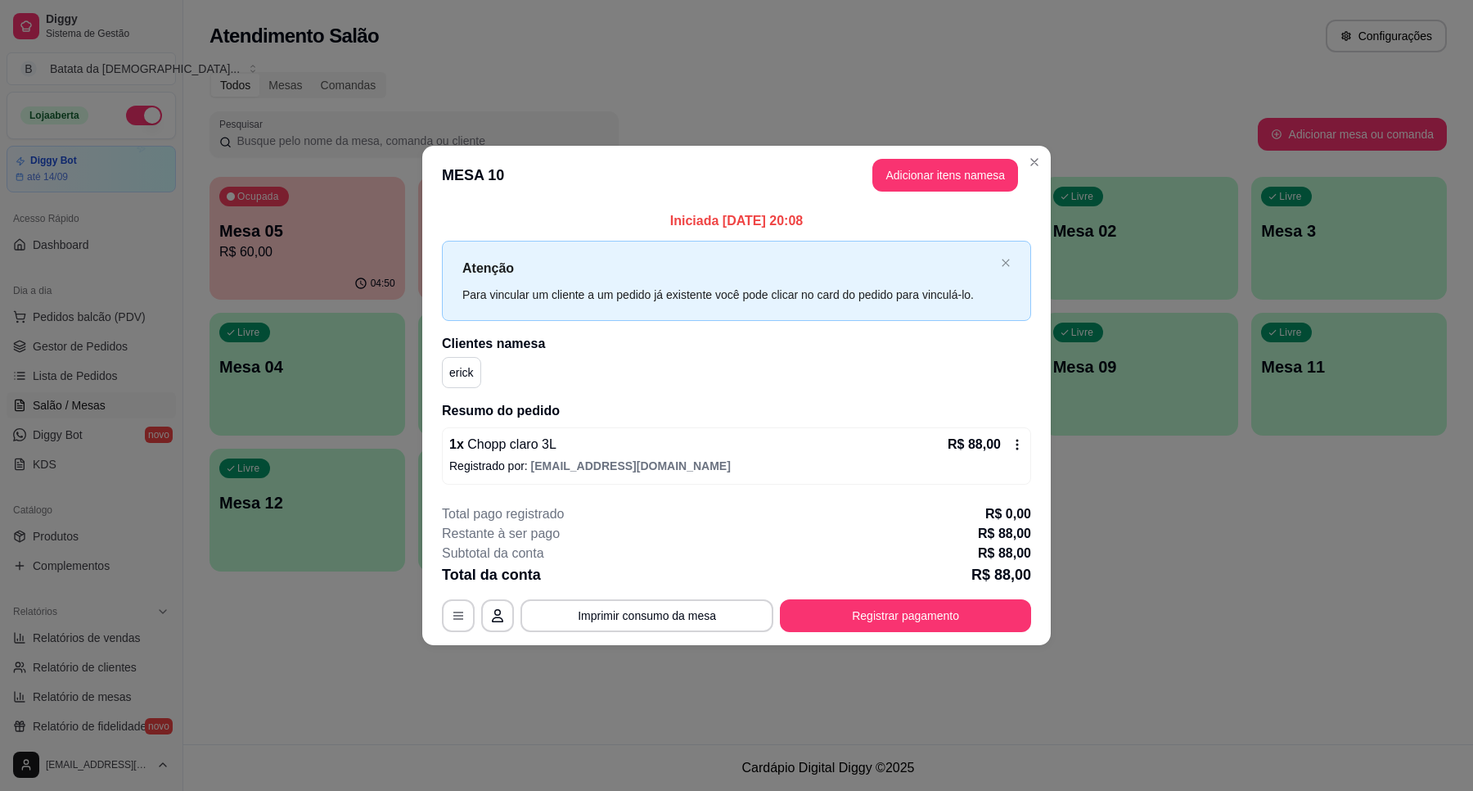
click at [1023, 442] on icon at bounding box center [1017, 444] width 13 height 13
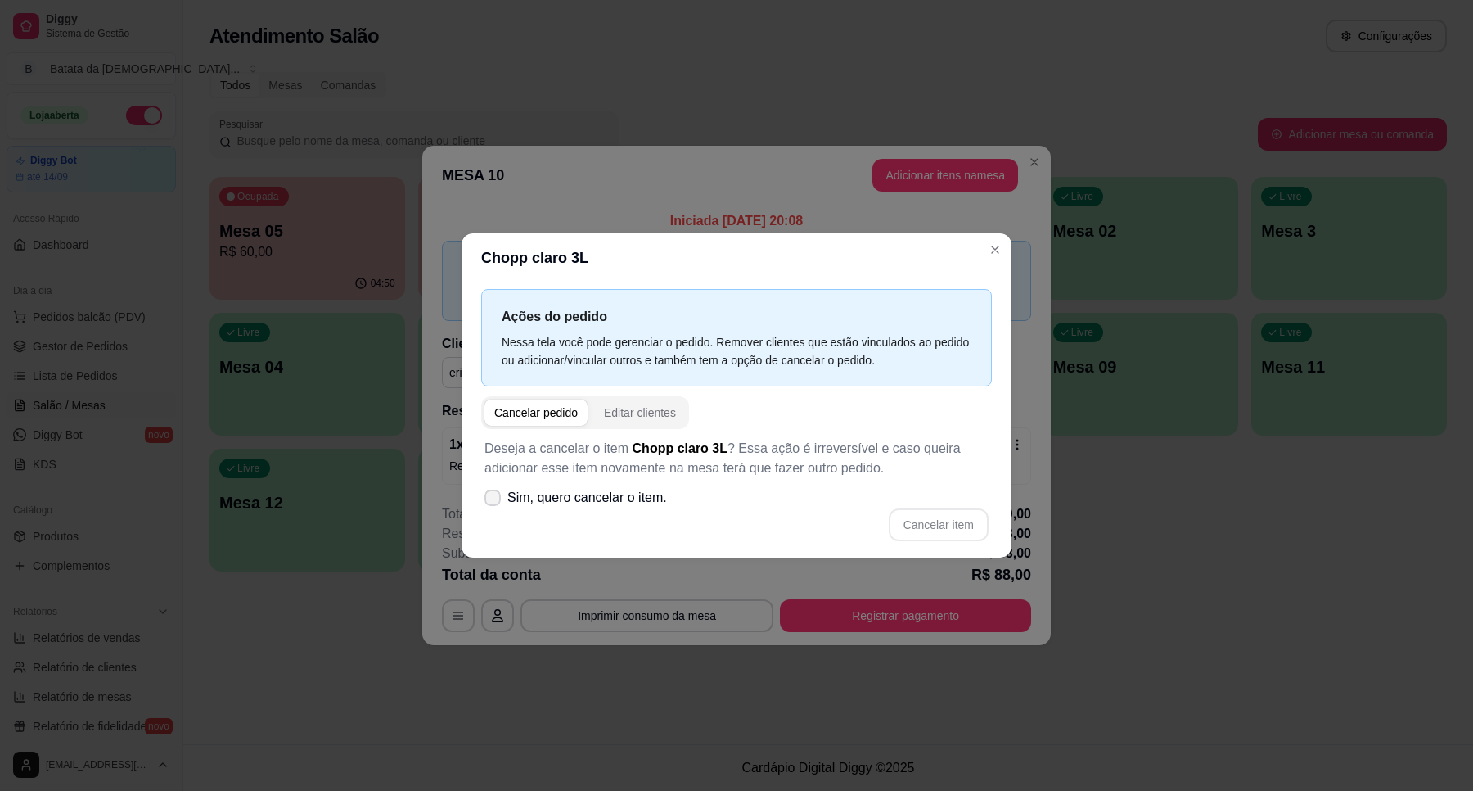
click at [620, 497] on span "Sim, quero cancelar o item." at bounding box center [587, 498] width 160 height 20
click at [494, 501] on input "Sim, quero cancelar o item." at bounding box center [489, 506] width 11 height 11
checkbox input "true"
click at [930, 525] on button "Cancelar item" at bounding box center [938, 525] width 97 height 32
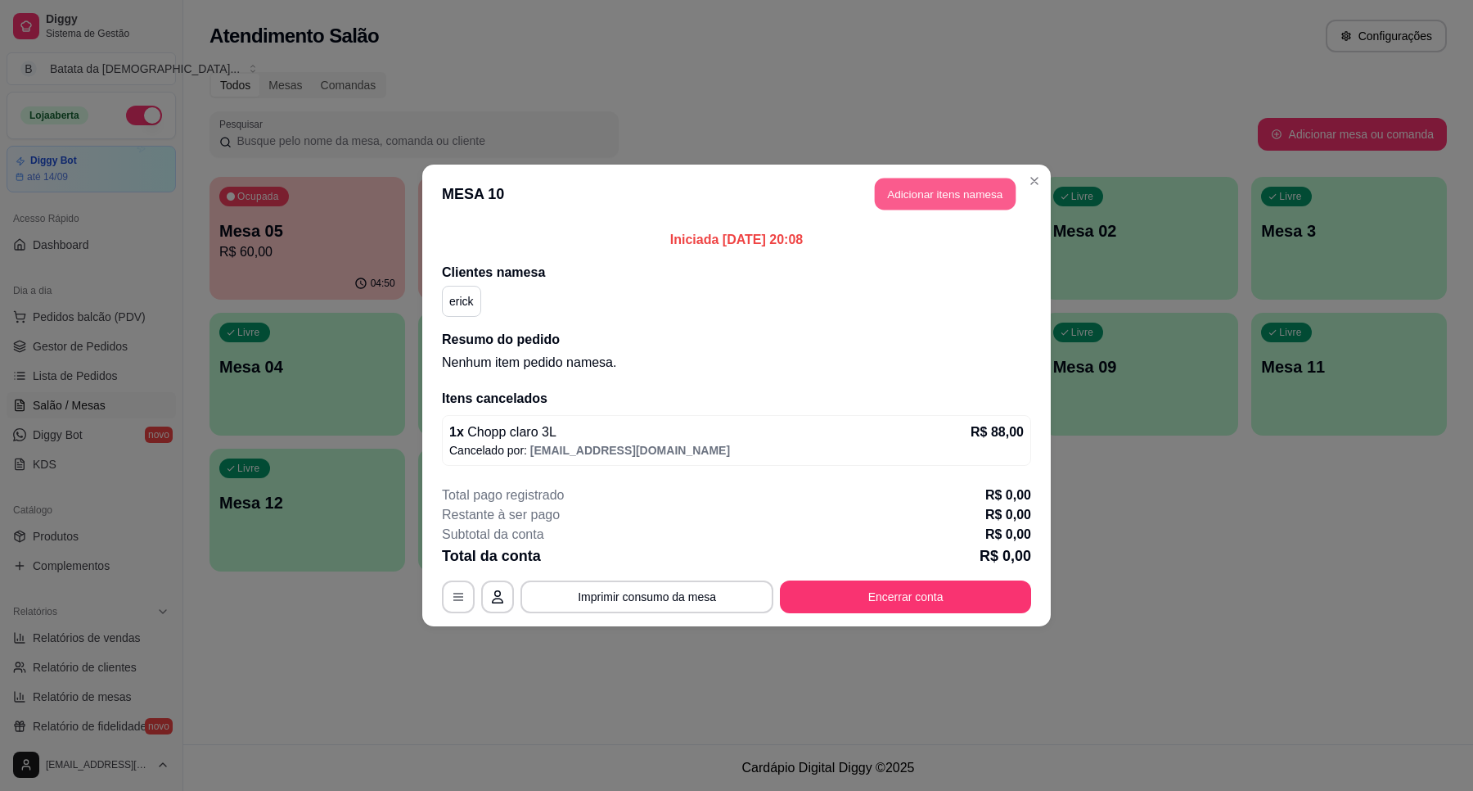
click at [954, 178] on button "Adicionar itens na mesa" at bounding box center [945, 194] width 141 height 32
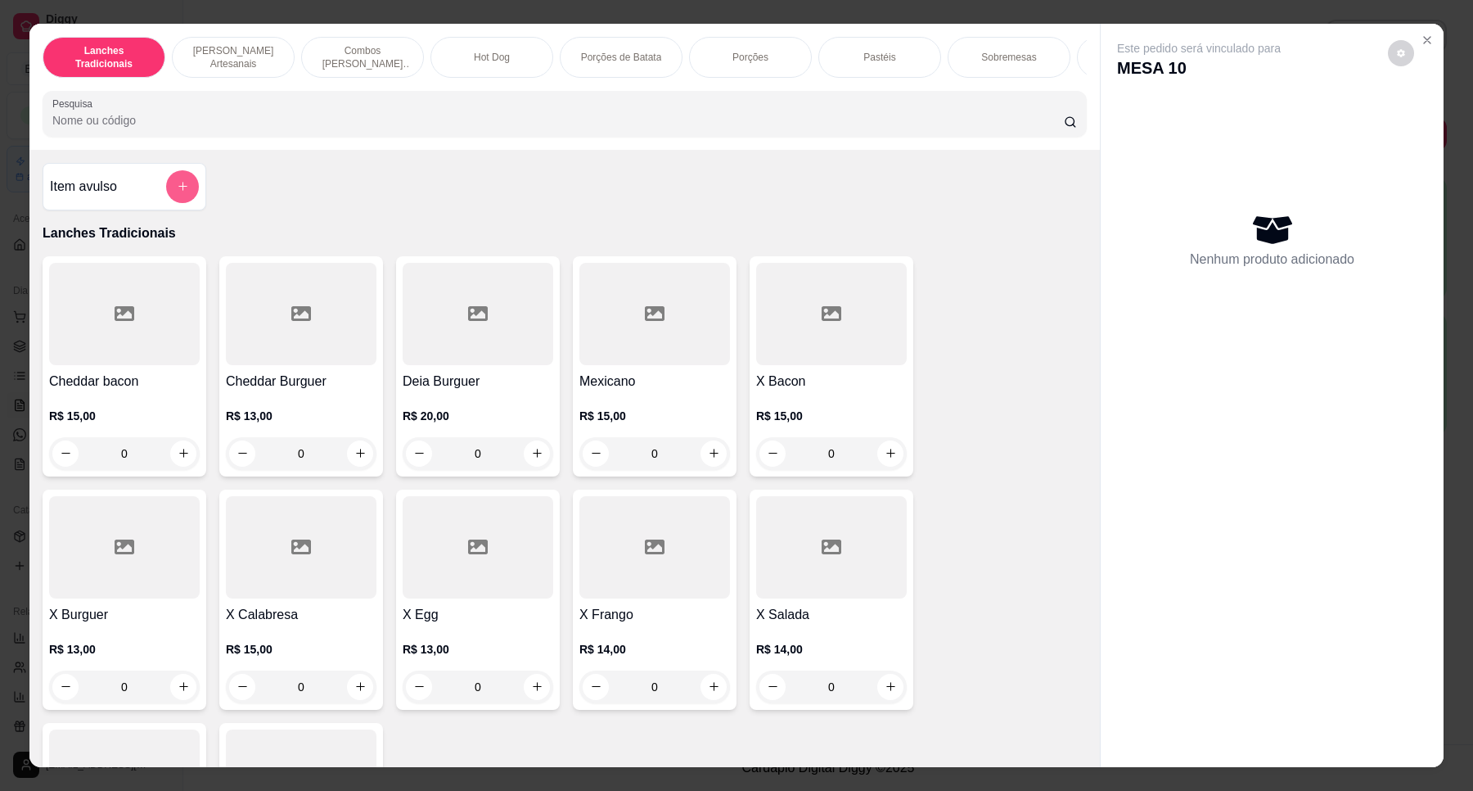
click at [174, 184] on div "Item avulso" at bounding box center [125, 186] width 164 height 47
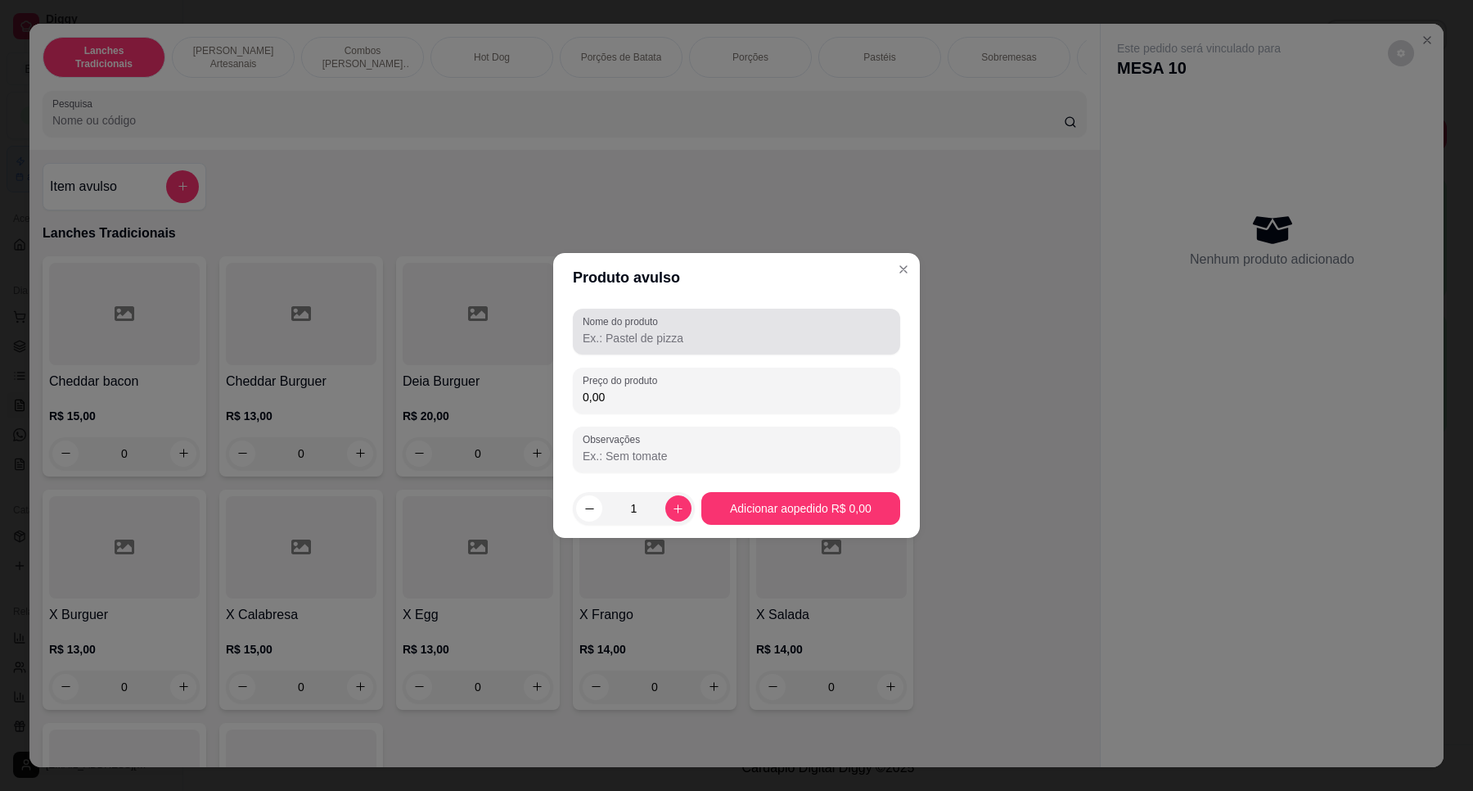
click at [806, 330] on input "Nome do produto" at bounding box center [737, 338] width 308 height 16
click at [782, 327] on div at bounding box center [737, 331] width 308 height 33
click at [692, 327] on div at bounding box center [737, 331] width 308 height 33
type input "8"
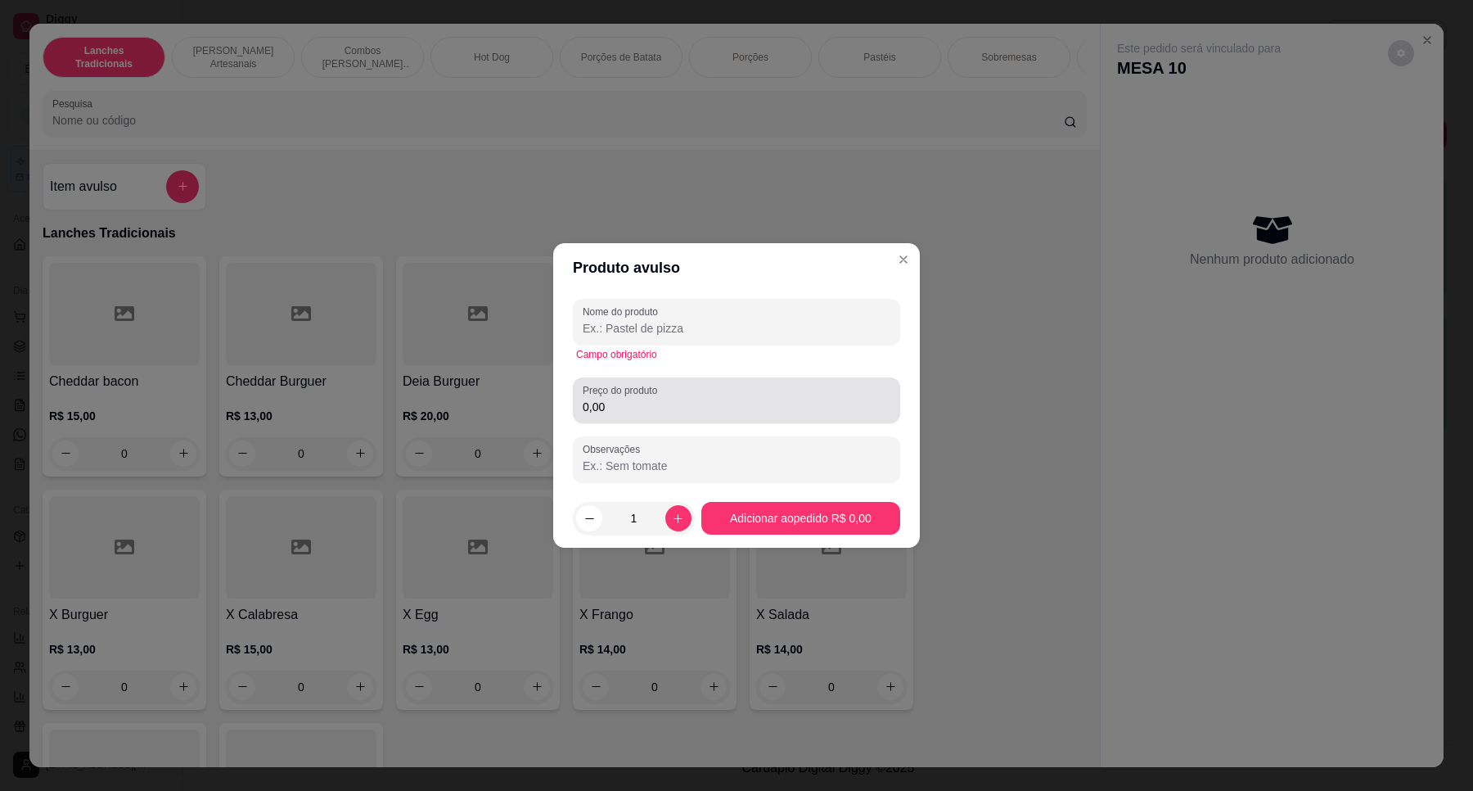
click at [675, 419] on div "Preço do produto 0,00" at bounding box center [736, 400] width 327 height 46
type input "80,00"
click at [686, 322] on input "Nome do produto" at bounding box center [737, 328] width 308 height 16
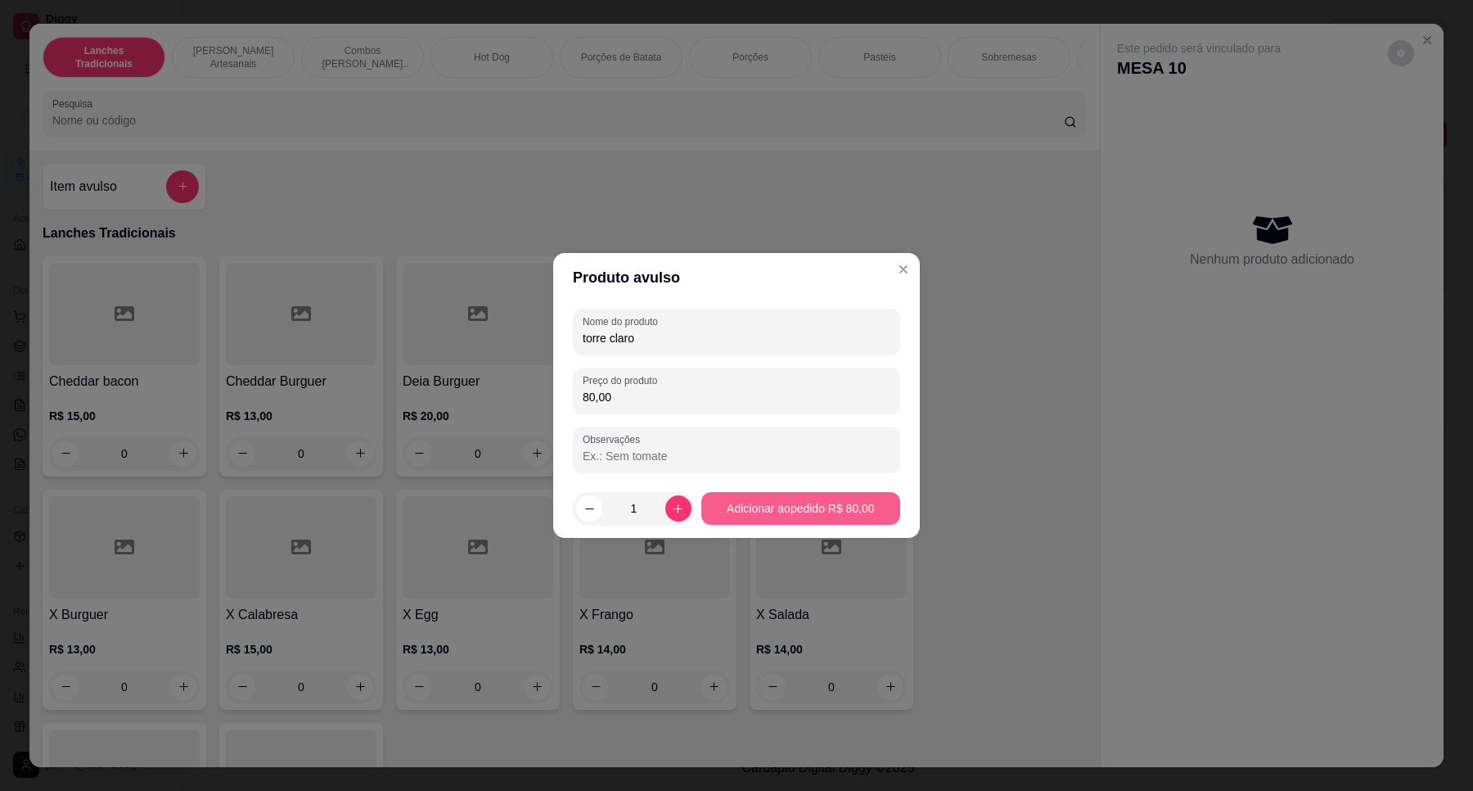
type input "torre claro"
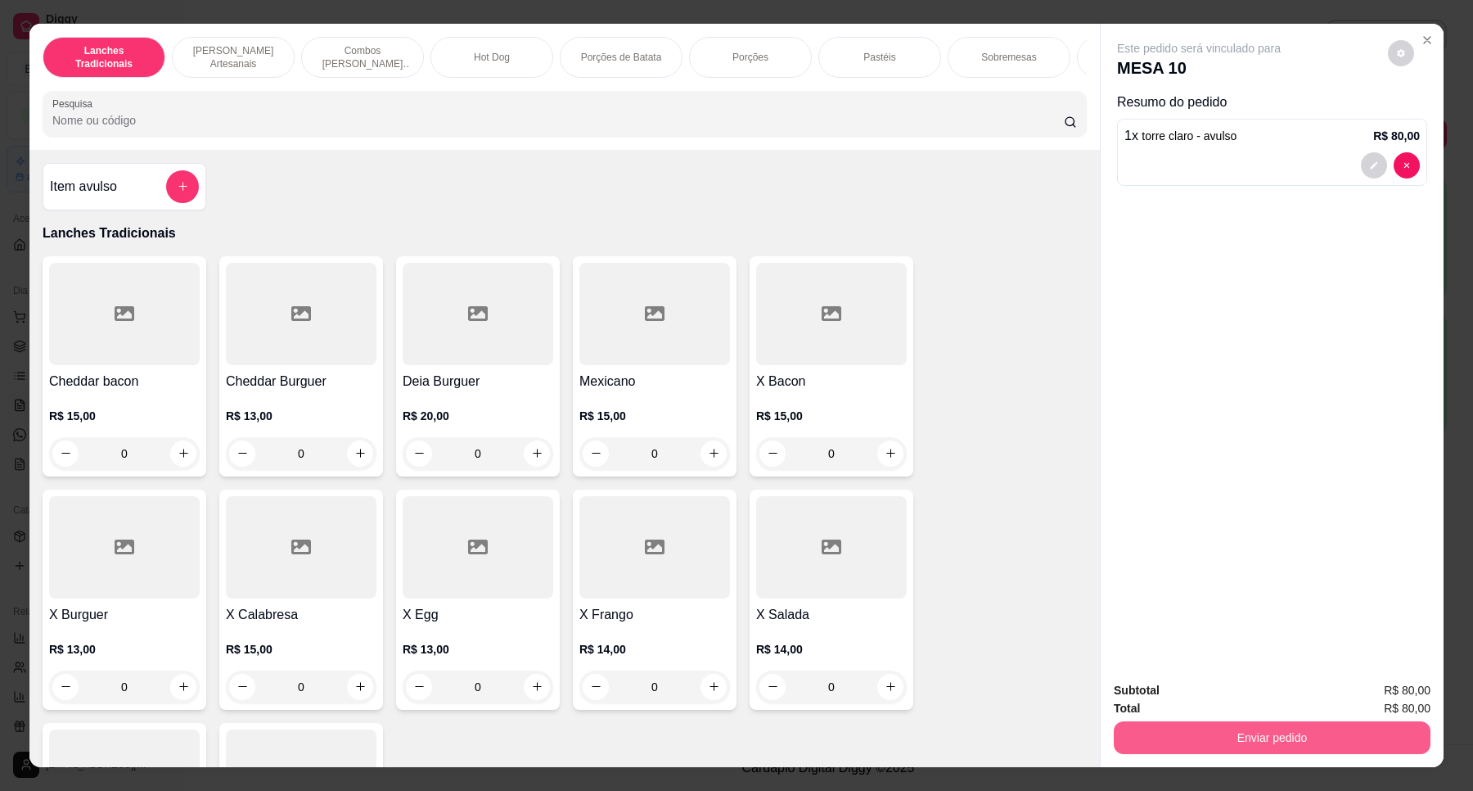
click at [1320, 738] on button "Enviar pedido" at bounding box center [1272, 737] width 317 height 33
click at [1198, 685] on button "Não registrar e enviar pedido" at bounding box center [1217, 697] width 165 height 30
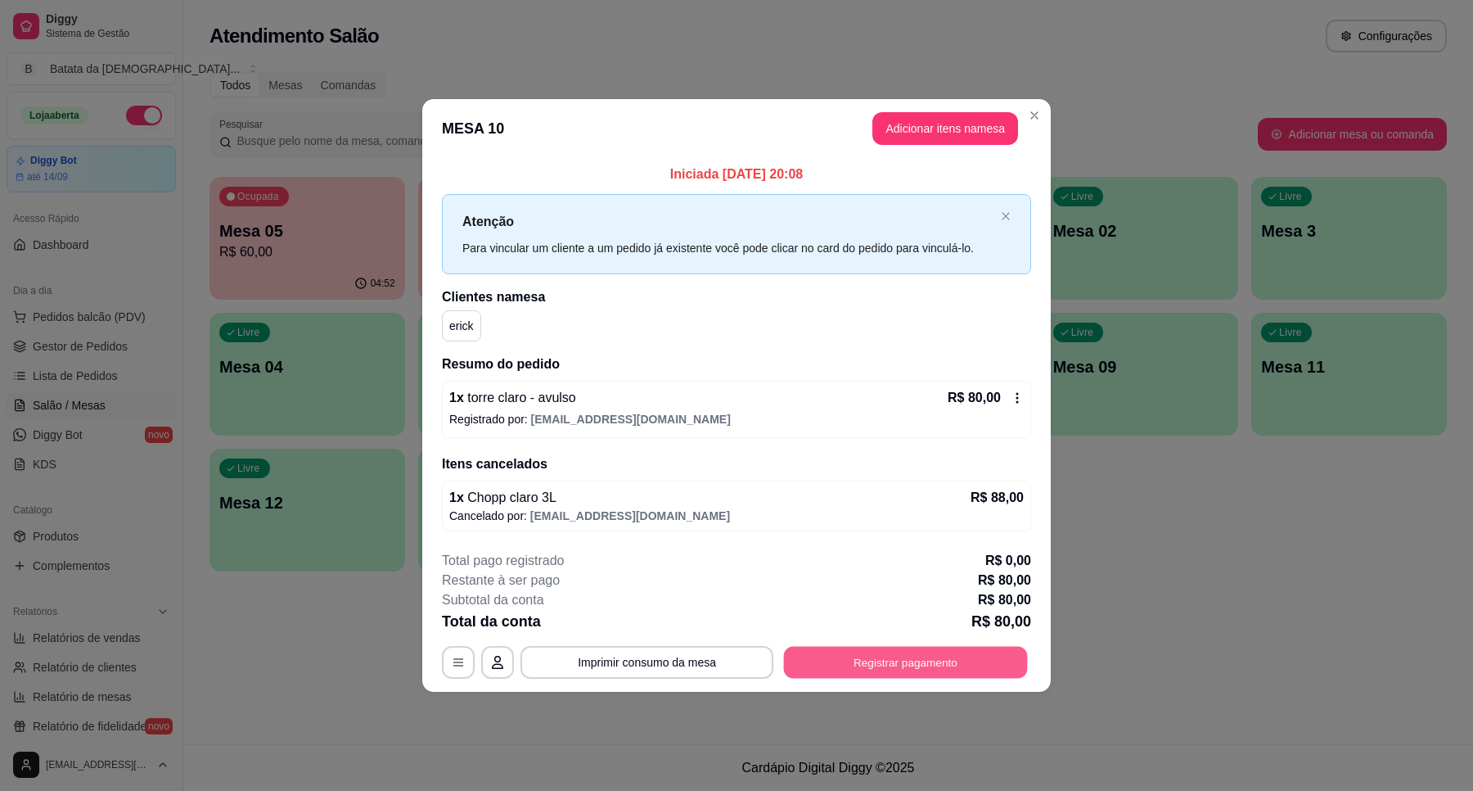
click at [941, 646] on div "**********" at bounding box center [736, 662] width 589 height 33
click at [971, 652] on button "Registrar pagamento" at bounding box center [905, 662] width 251 height 33
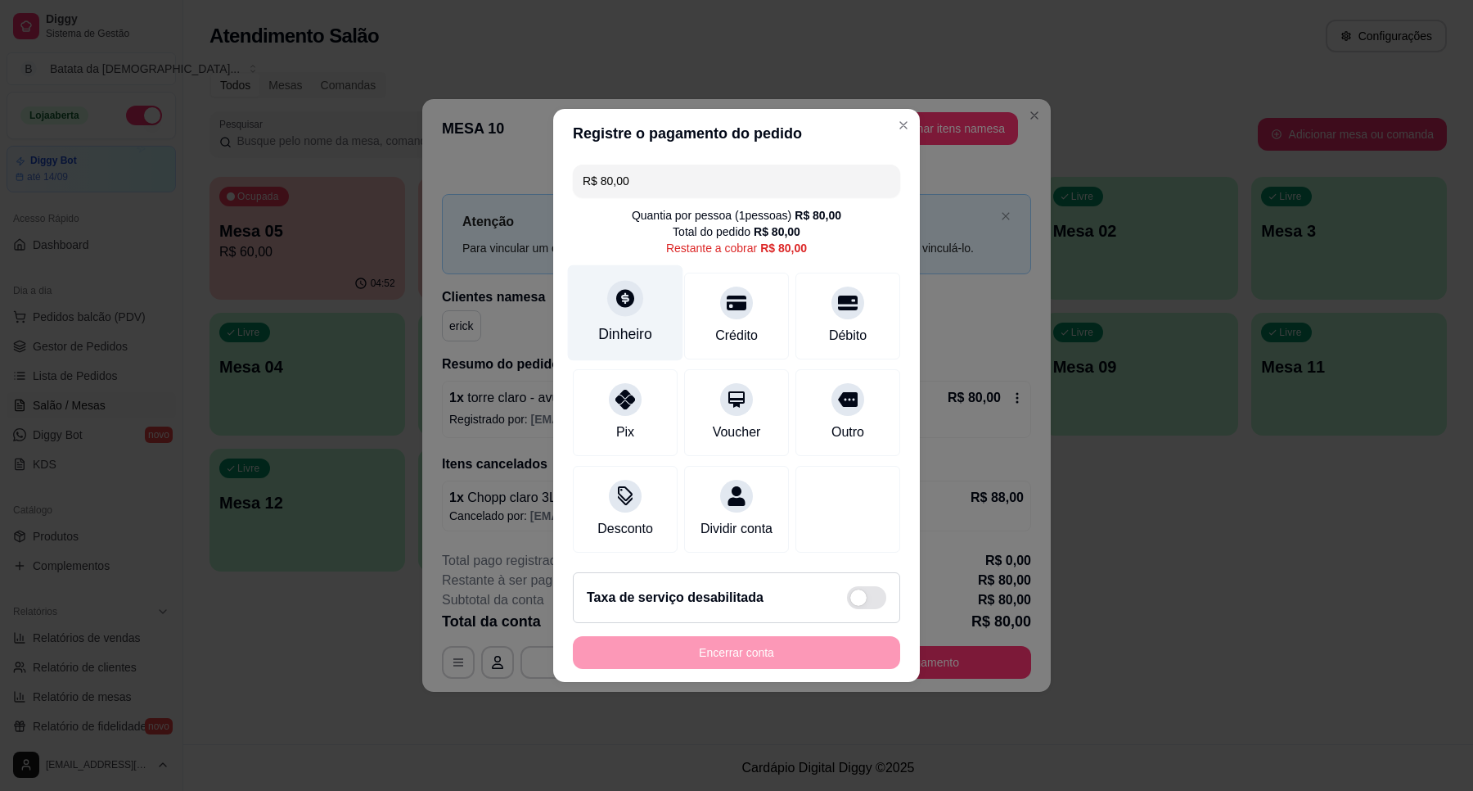
click at [636, 296] on div at bounding box center [625, 298] width 36 height 36
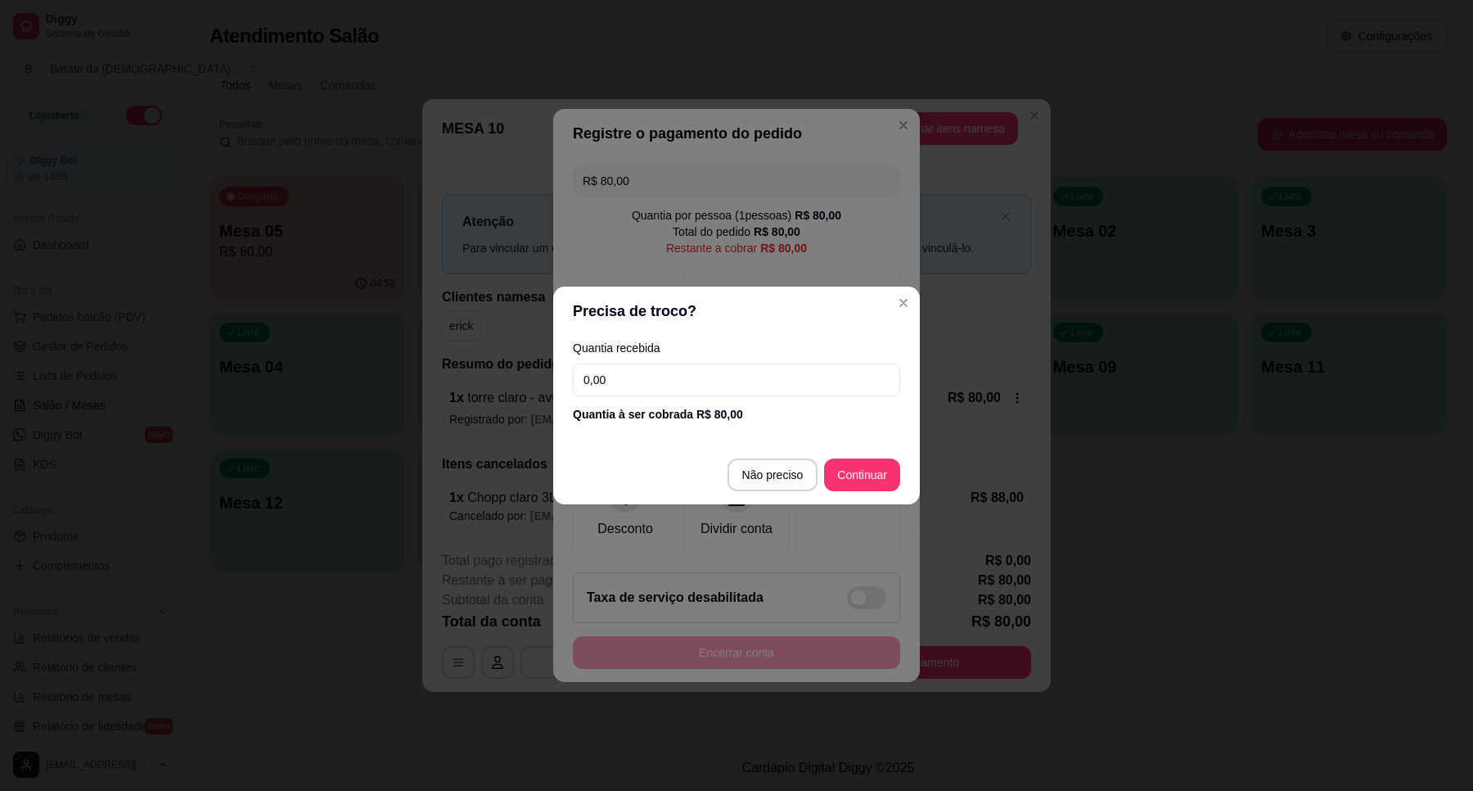
click at [683, 389] on input "0,00" at bounding box center [736, 379] width 327 height 33
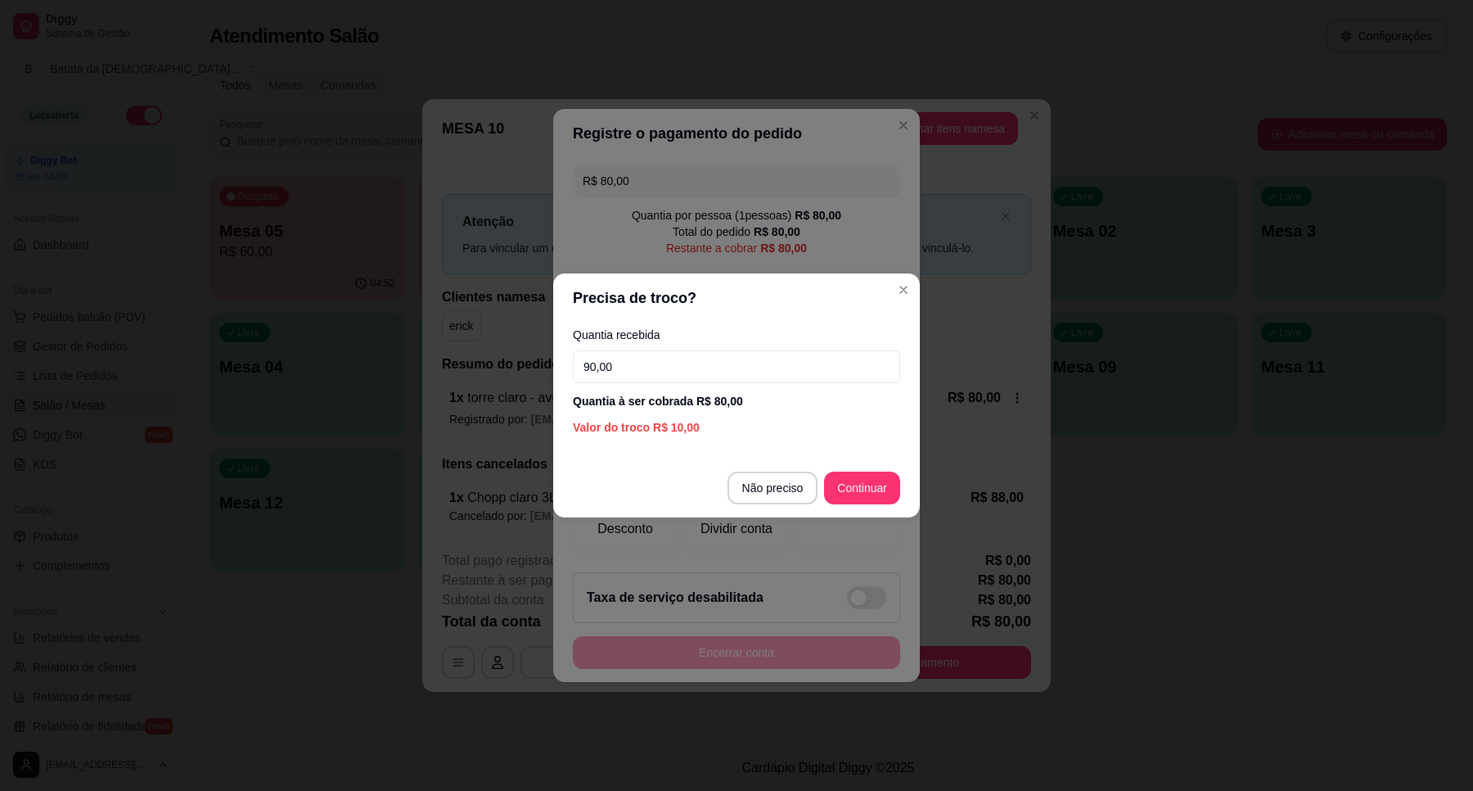
type input "90,00"
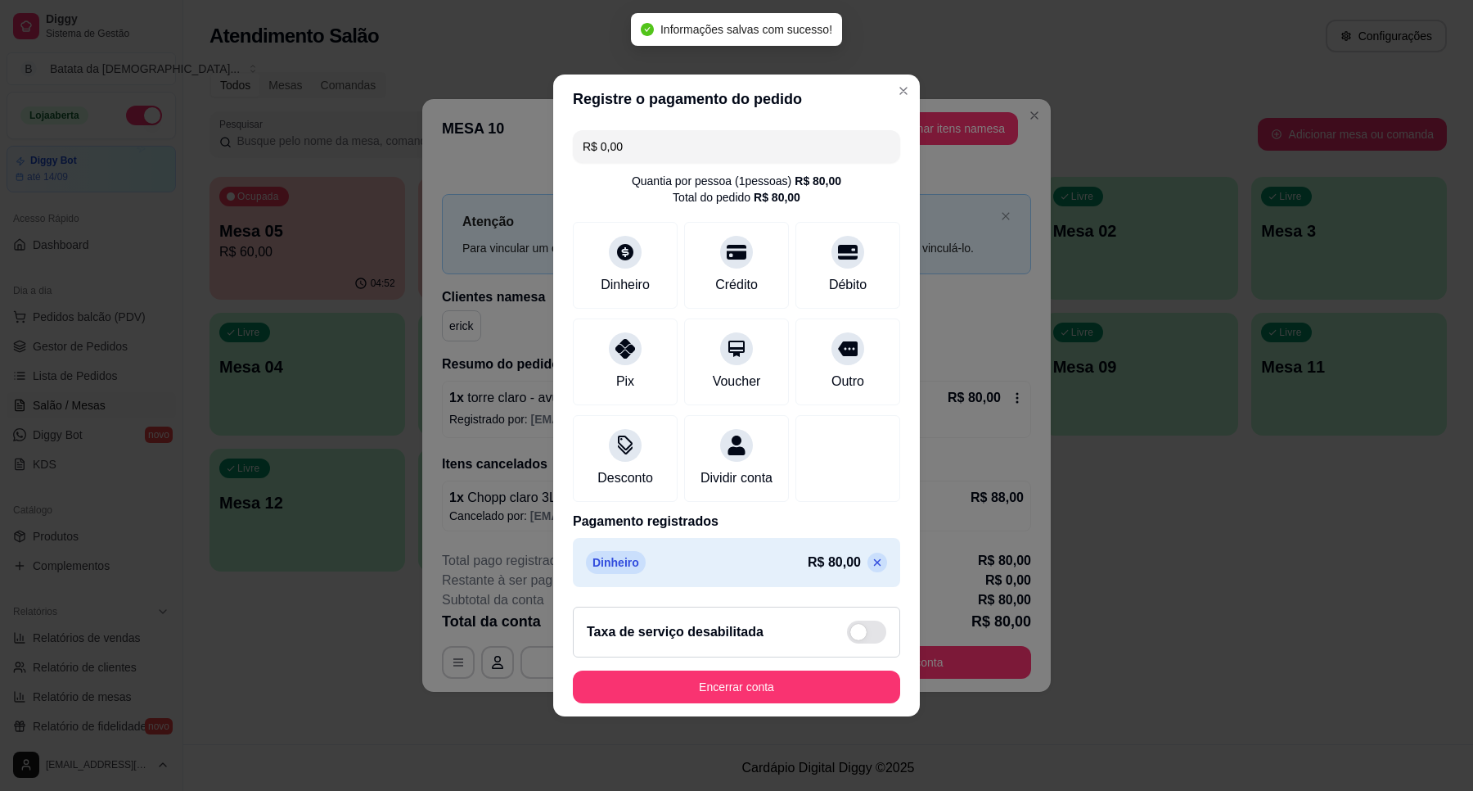
type input "R$ 0,00"
click at [780, 692] on button "Encerrar conta" at bounding box center [736, 686] width 327 height 33
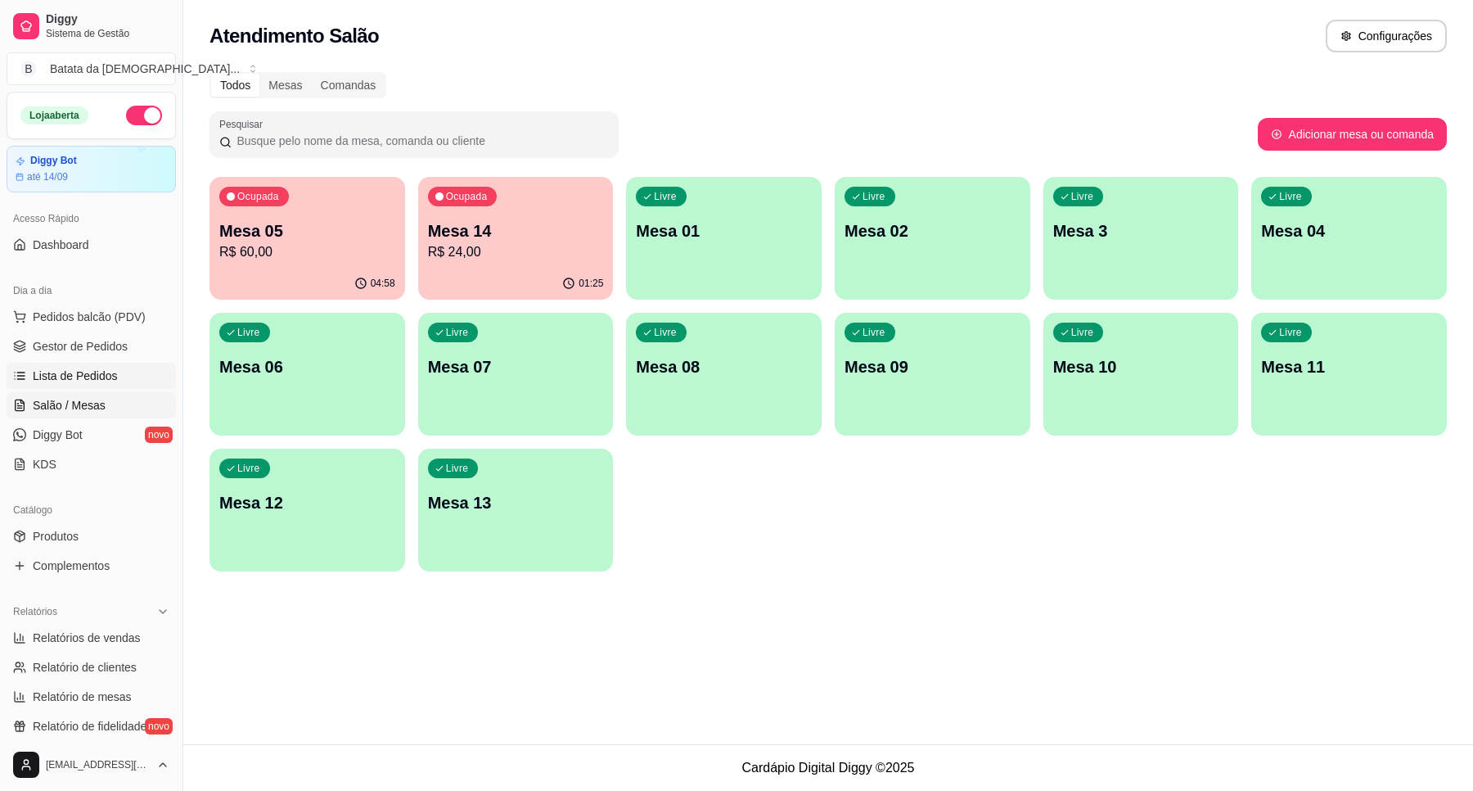
click at [97, 369] on span "Lista de Pedidos" at bounding box center [75, 376] width 85 height 16
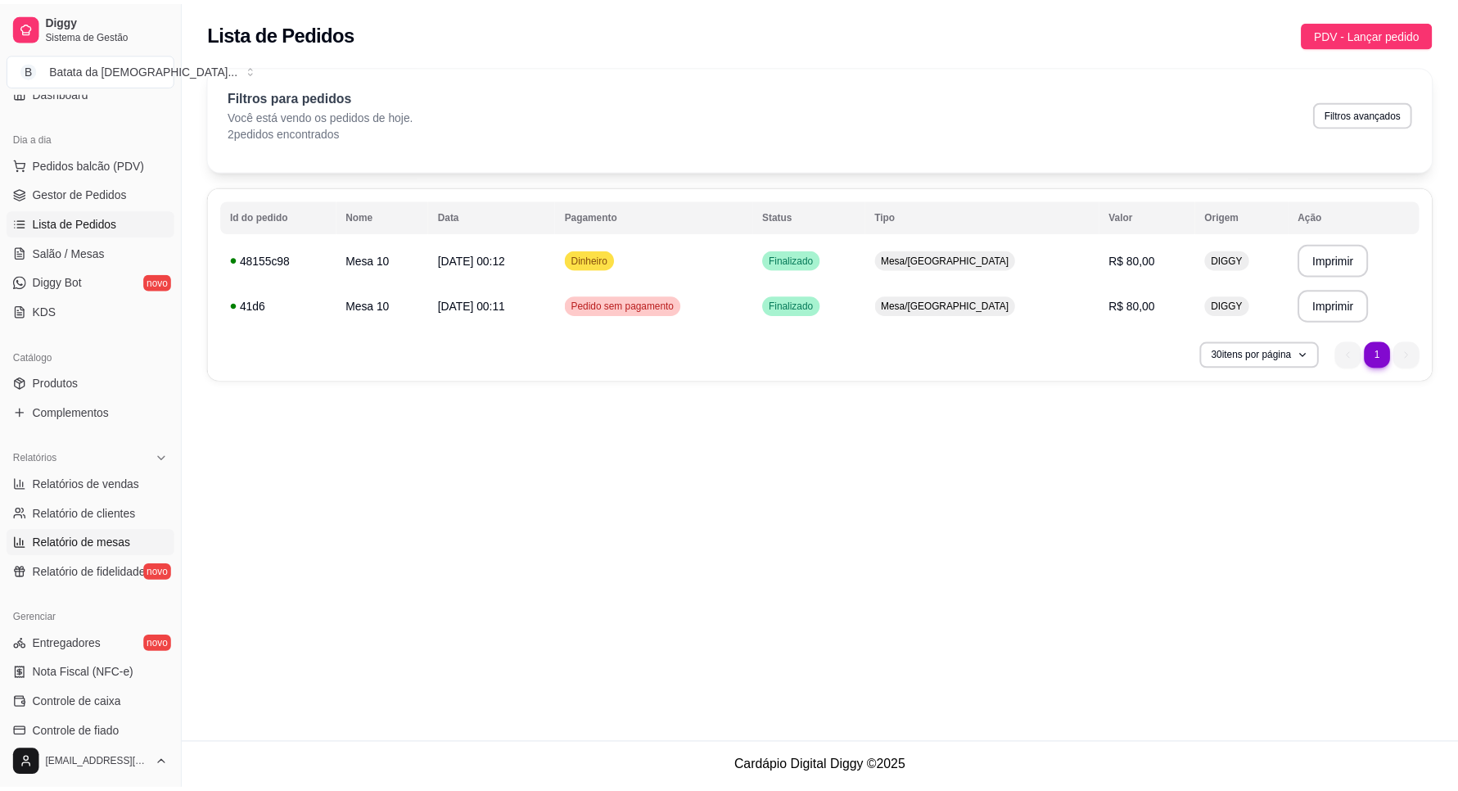
scroll to position [205, 0]
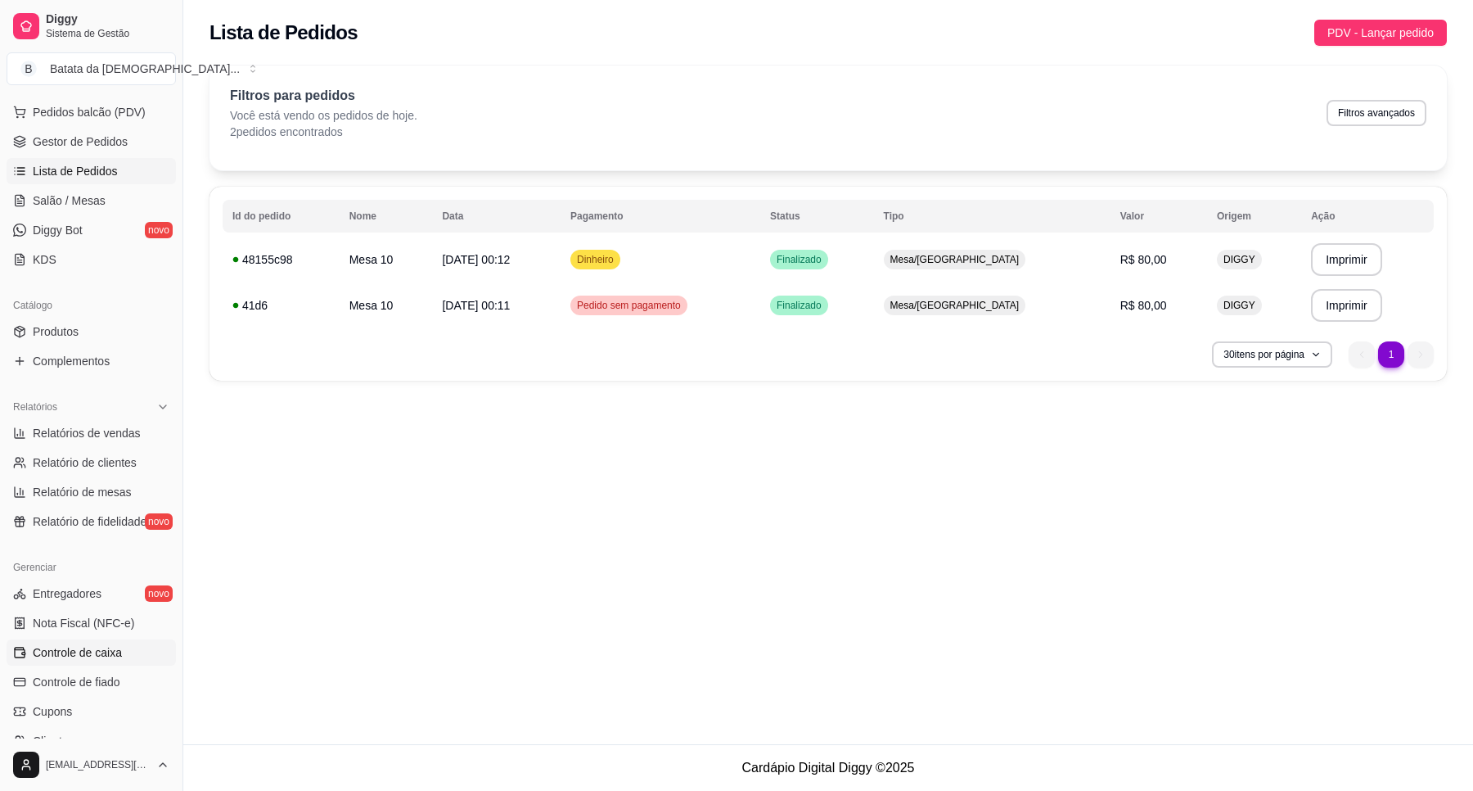
click at [92, 652] on span "Controle de caixa" at bounding box center [77, 652] width 89 height 16
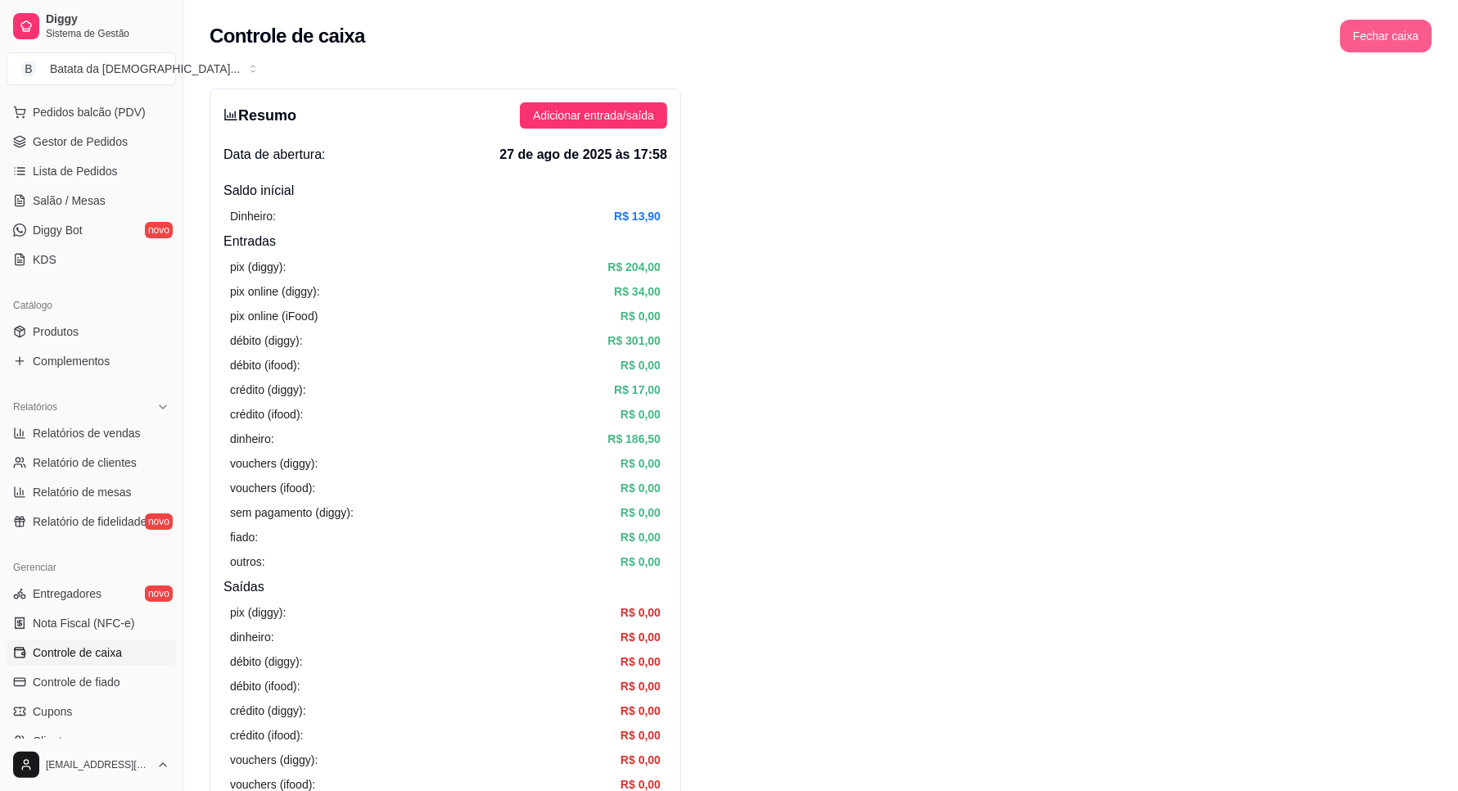
click at [1388, 31] on button "Fechar caixa" at bounding box center [1386, 36] width 92 height 33
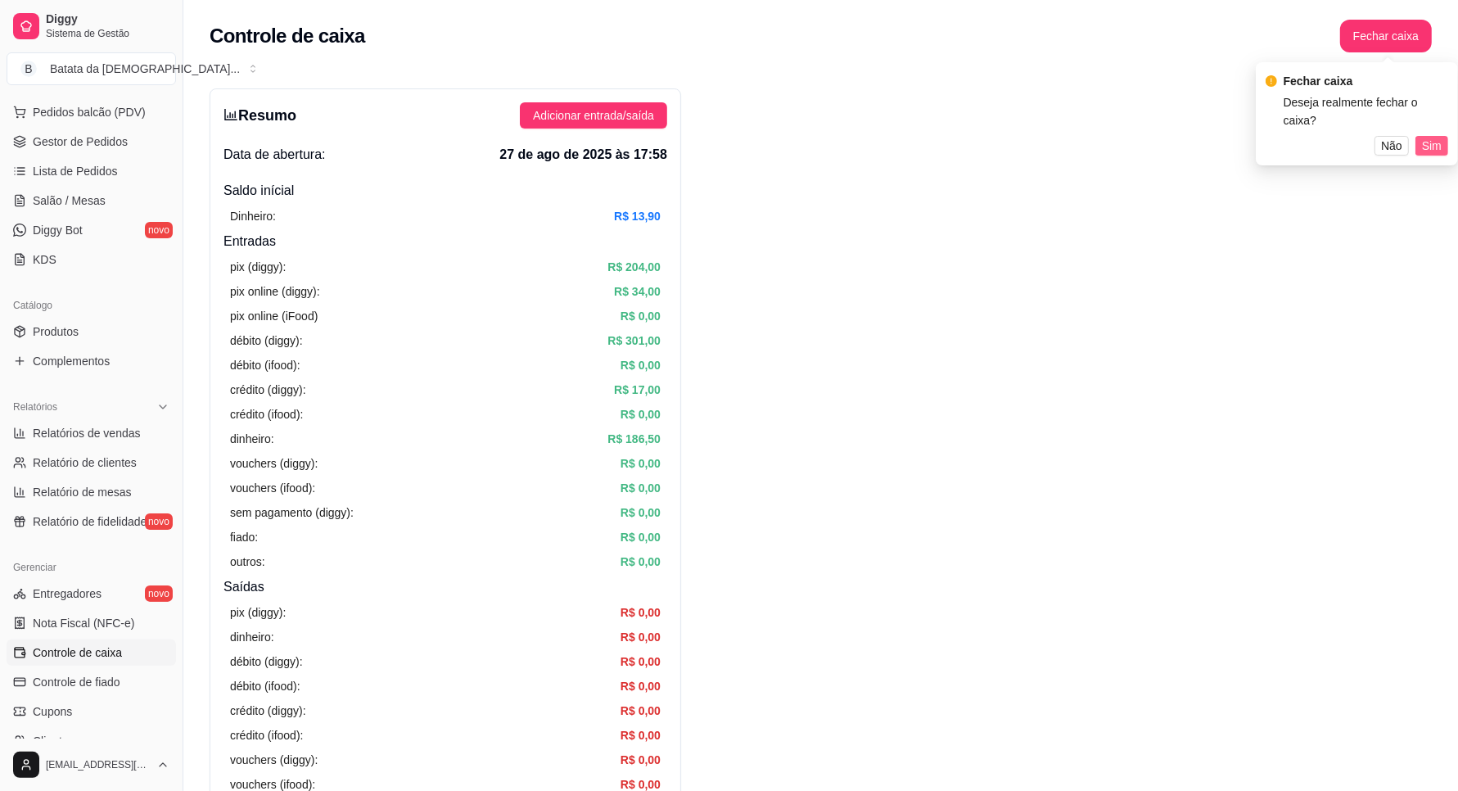
click at [1437, 137] on span "Sim" at bounding box center [1432, 146] width 20 height 18
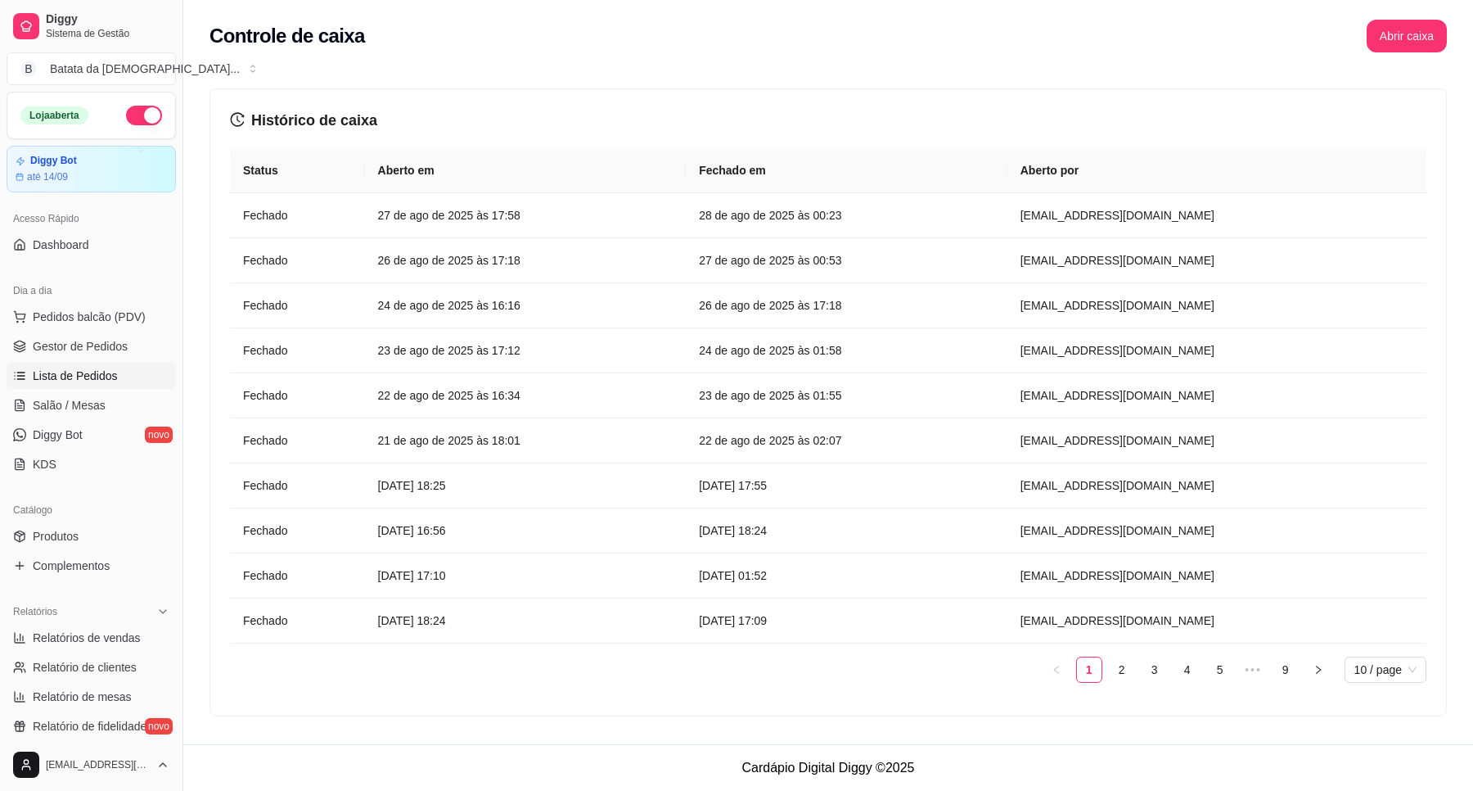
click at [88, 385] on link "Lista de Pedidos" at bounding box center [91, 376] width 169 height 26
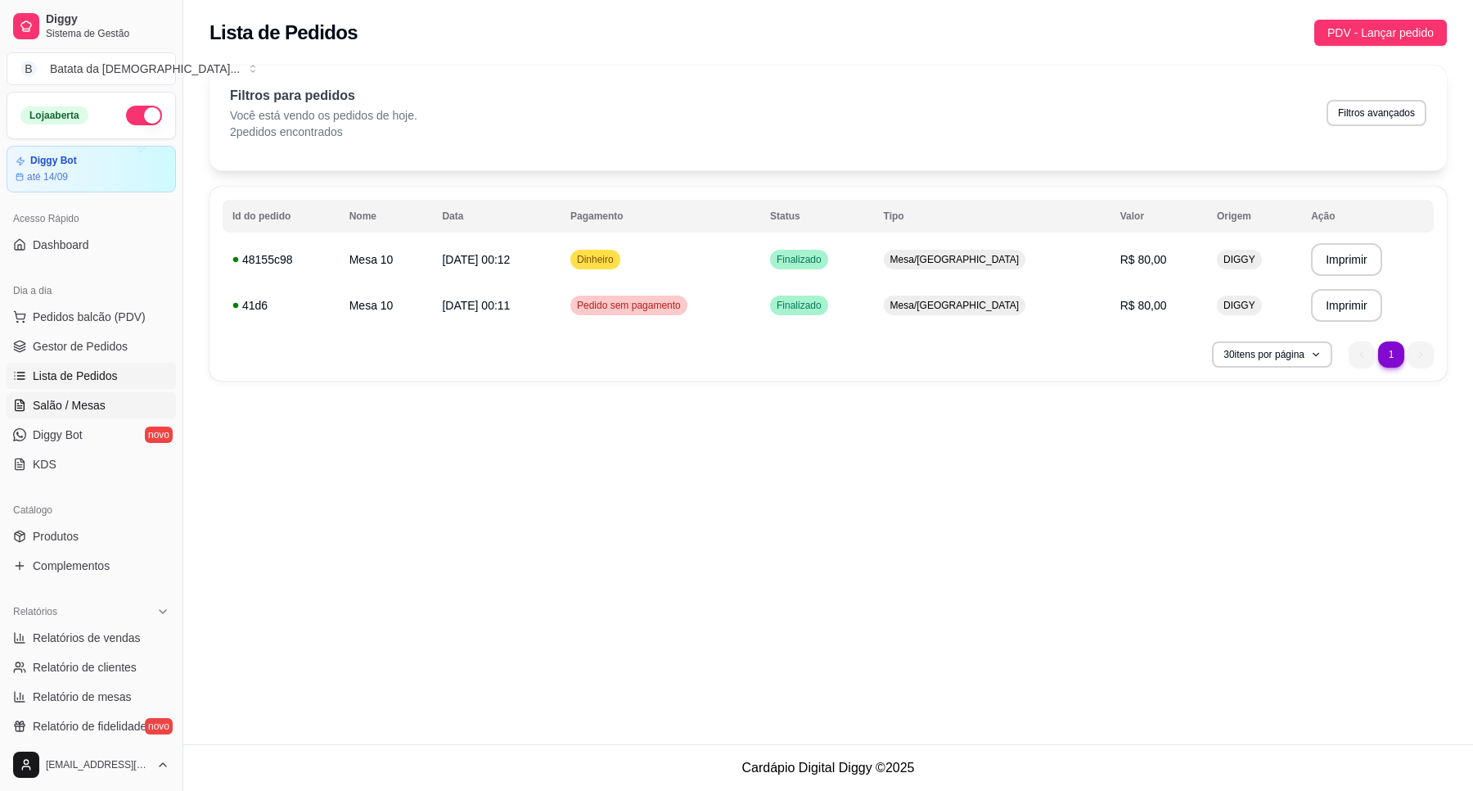
click at [102, 401] on span "Salão / Mesas" at bounding box center [69, 405] width 73 height 16
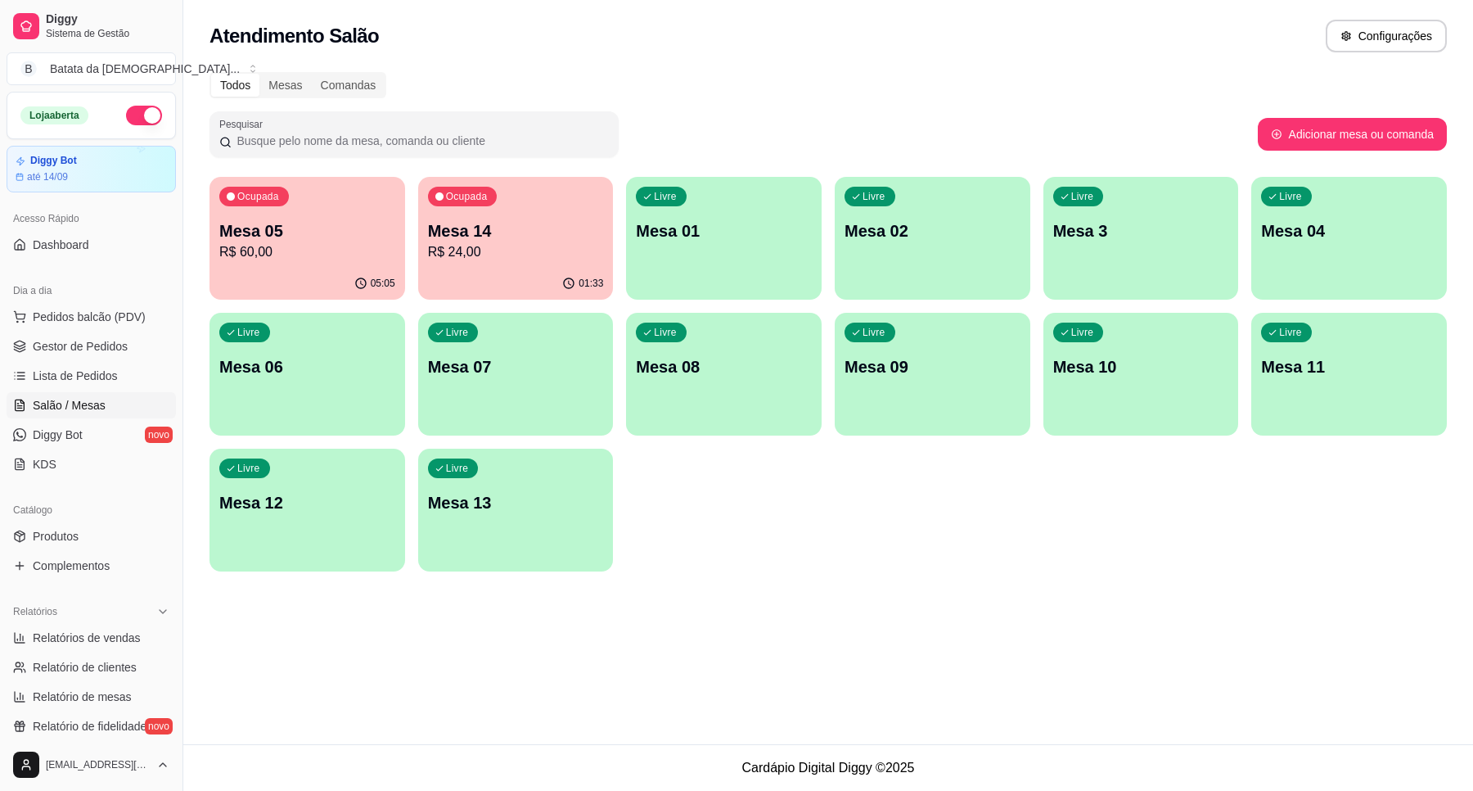
click at [300, 247] on p "R$ 60,00" at bounding box center [307, 252] width 176 height 20
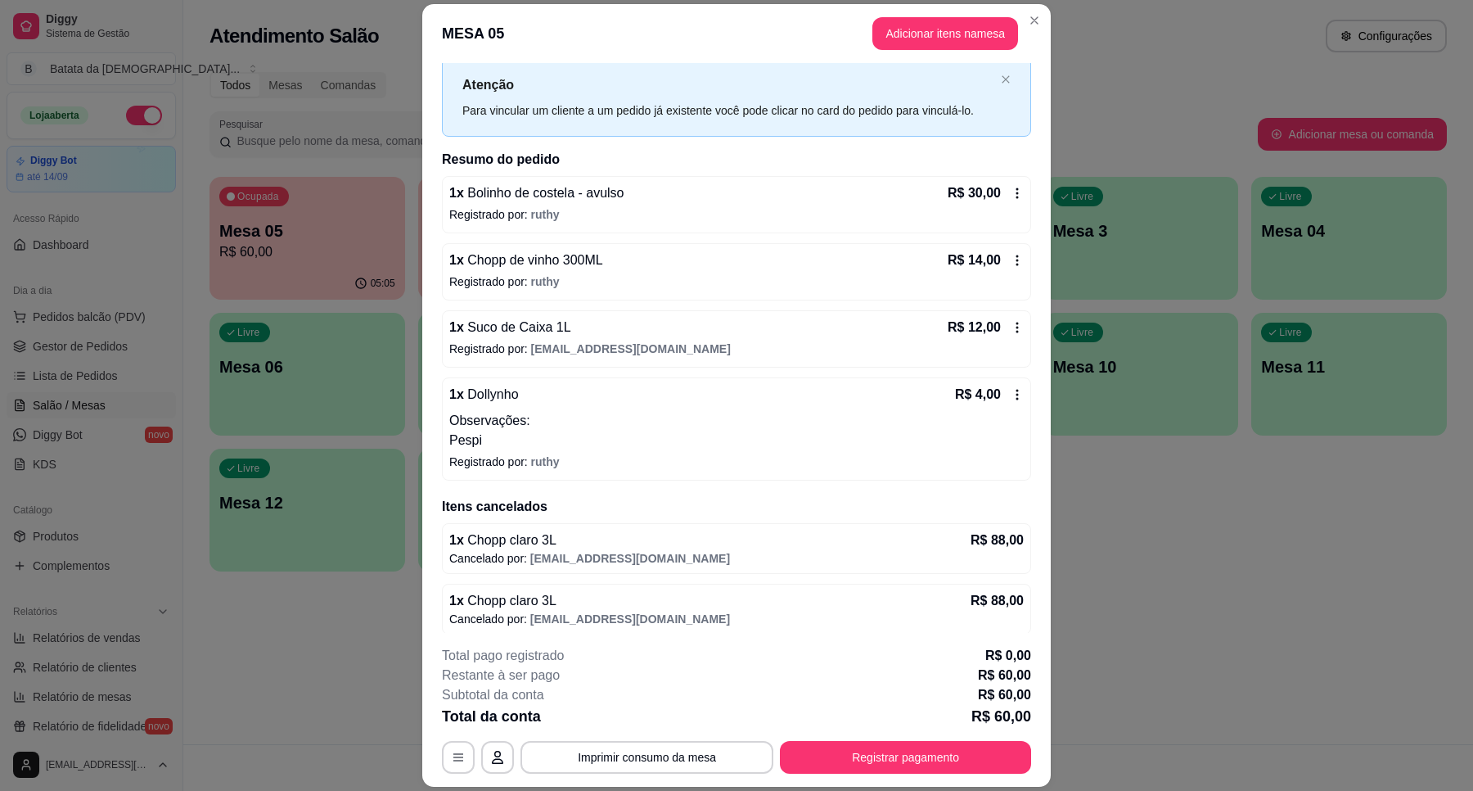
scroll to position [52, 0]
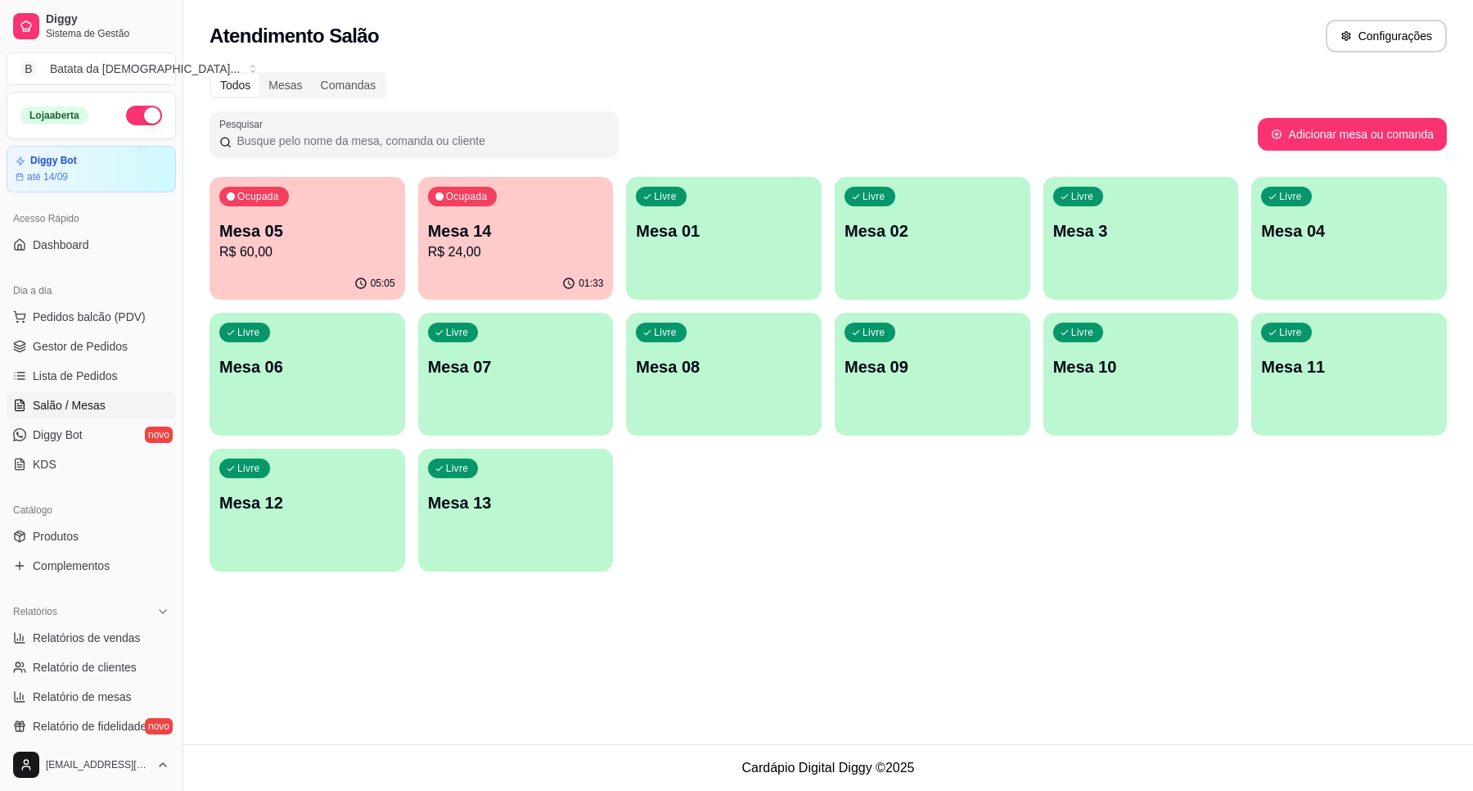
click at [507, 242] on p "R$ 24,00" at bounding box center [516, 252] width 176 height 20
click at [471, 233] on p "Mesa 14" at bounding box center [516, 231] width 170 height 22
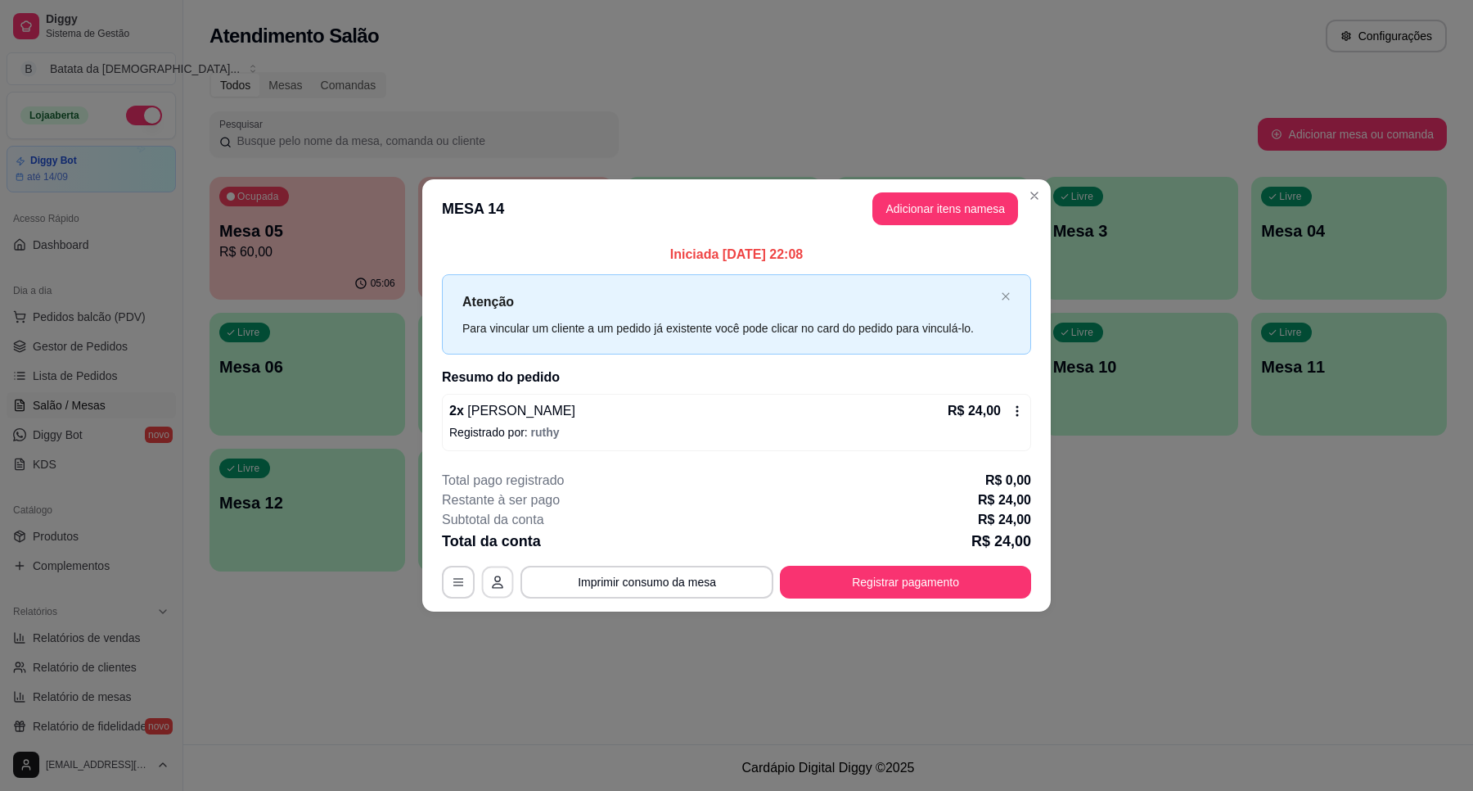
click at [503, 578] on icon "button" at bounding box center [497, 581] width 13 height 13
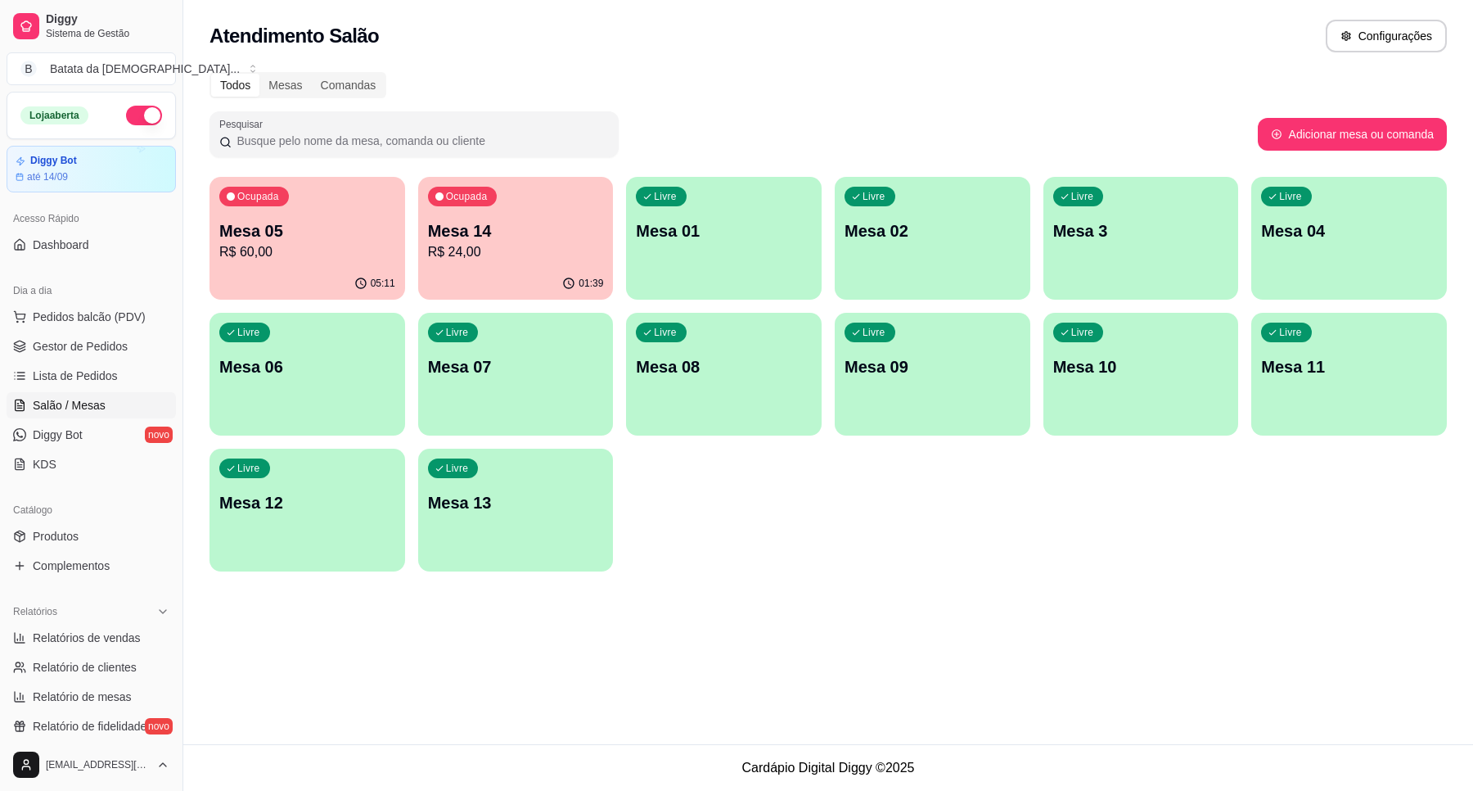
click at [327, 240] on p "Mesa 05" at bounding box center [307, 230] width 176 height 23
click at [1037, 660] on div "Atendimento Salão Configurações Todos Mesas Comandas Pesquisar Adicionar mesa o…" at bounding box center [828, 372] width 1290 height 744
